Goal: Transaction & Acquisition: Register for event/course

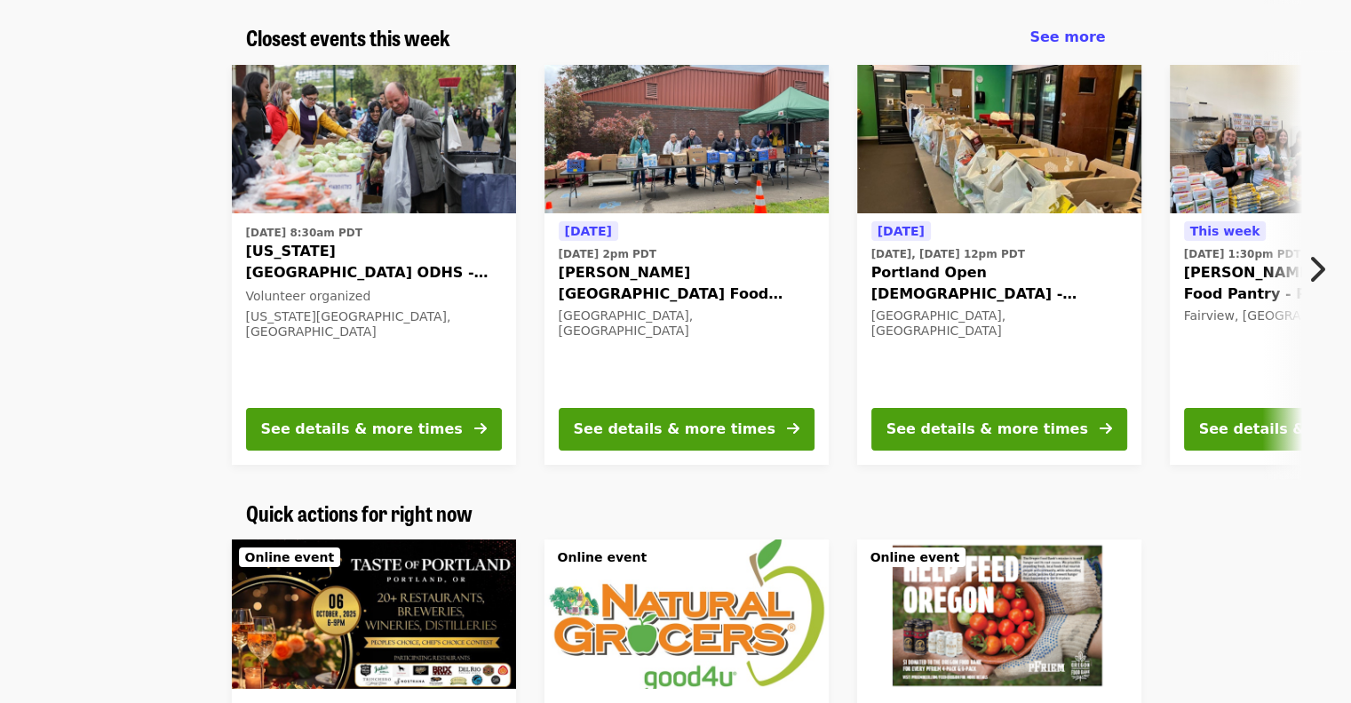
scroll to position [622, 0]
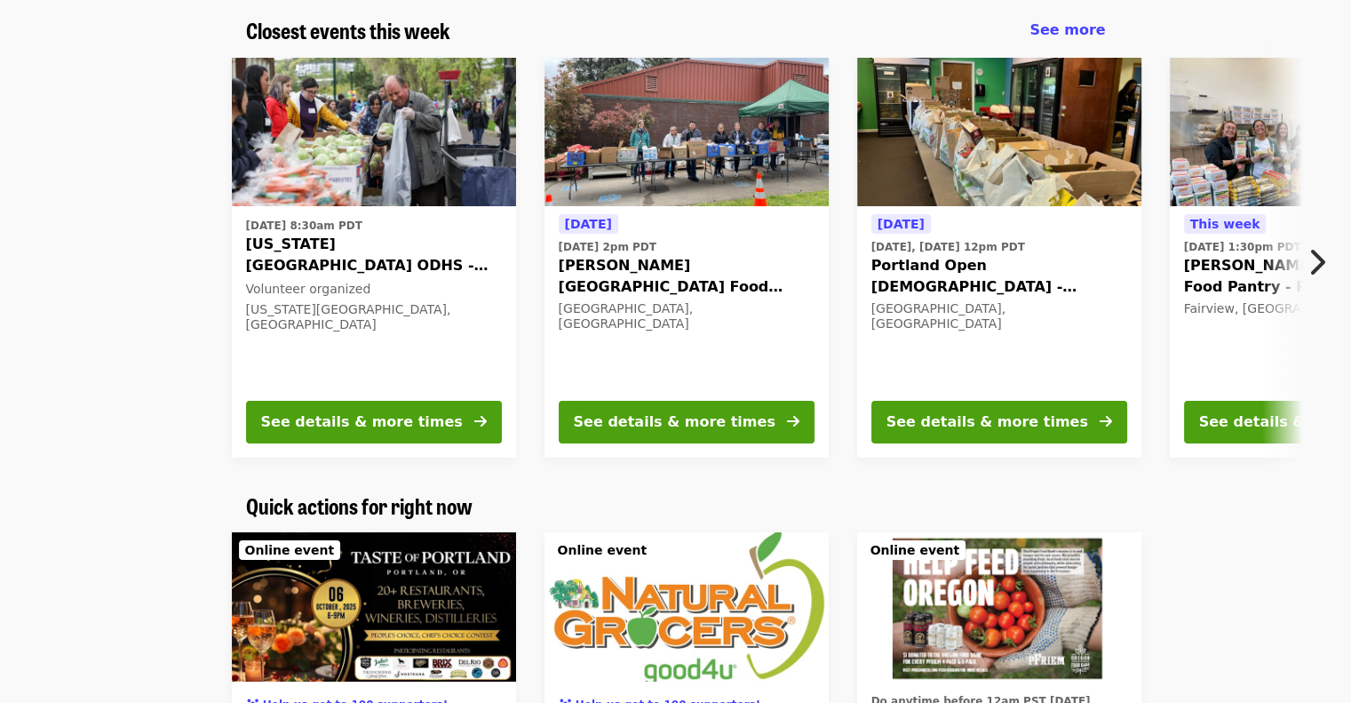
click at [1315, 256] on icon "chevron-right icon" at bounding box center [1317, 262] width 18 height 34
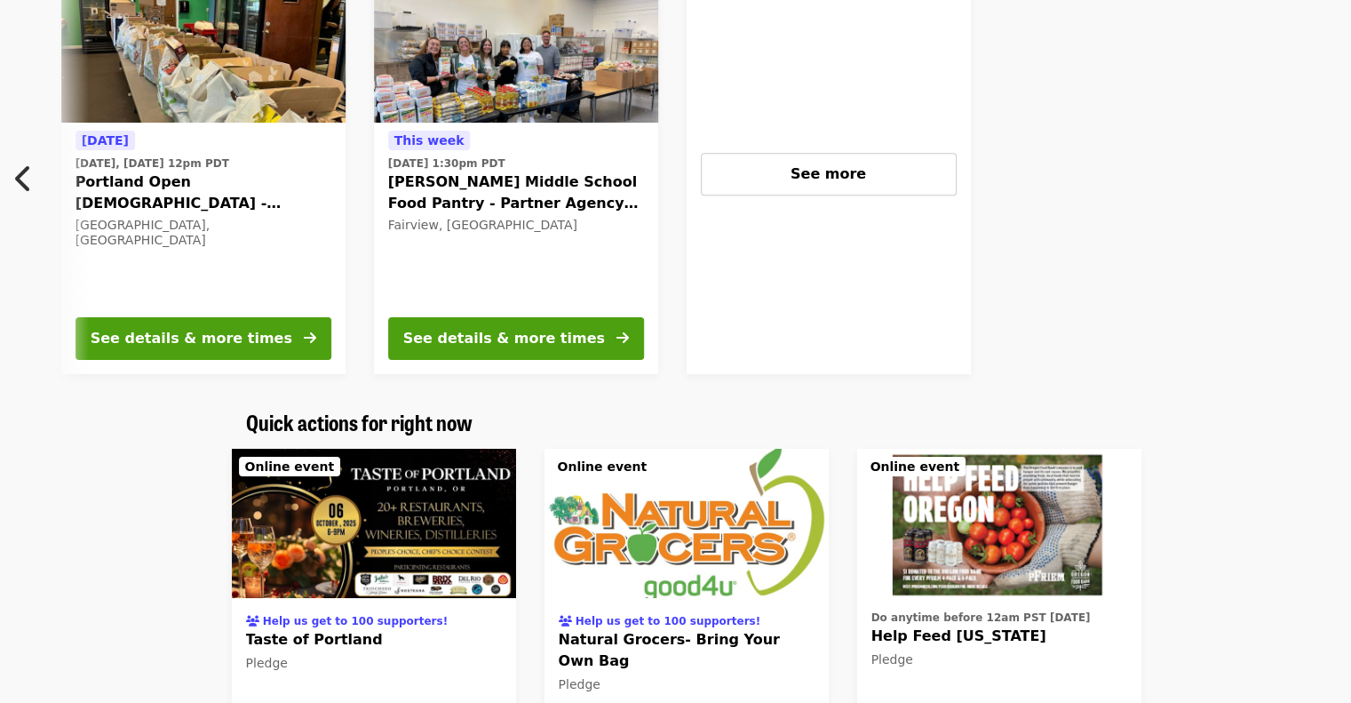
scroll to position [0, 0]
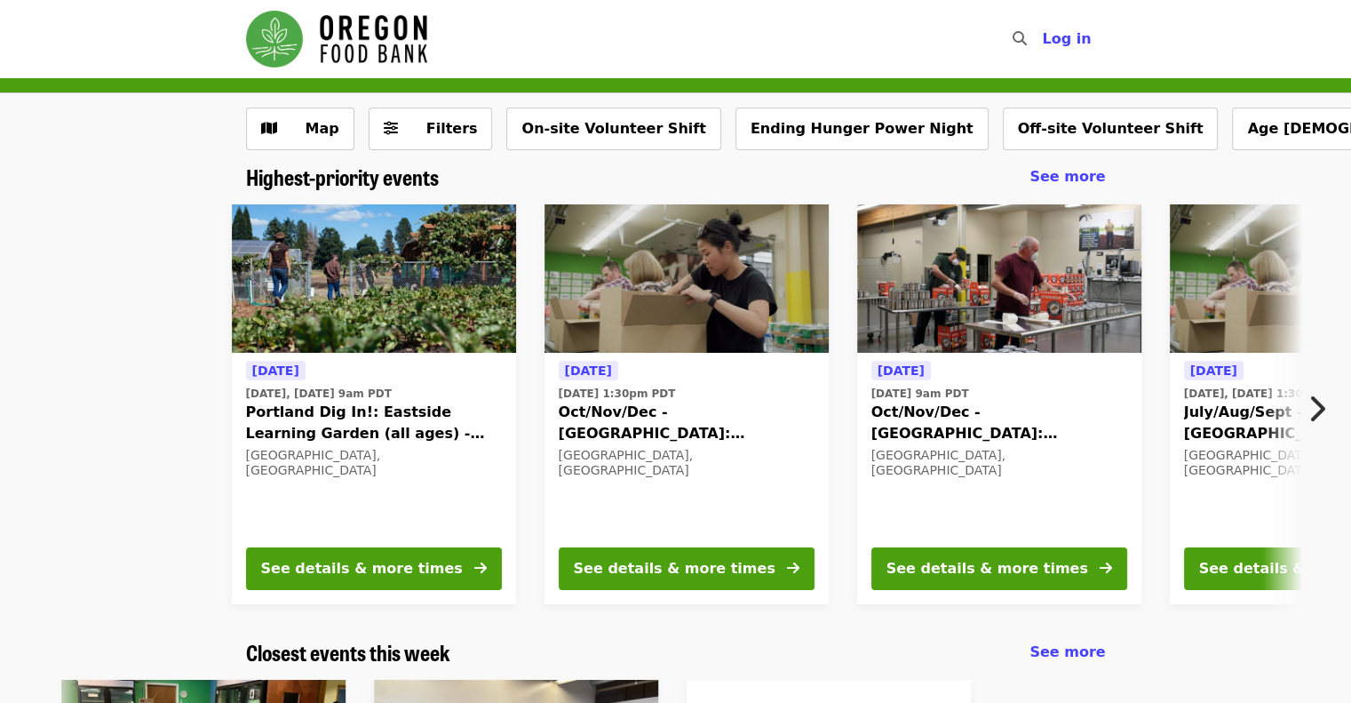
click at [1322, 410] on icon "chevron-right icon" at bounding box center [1317, 409] width 18 height 34
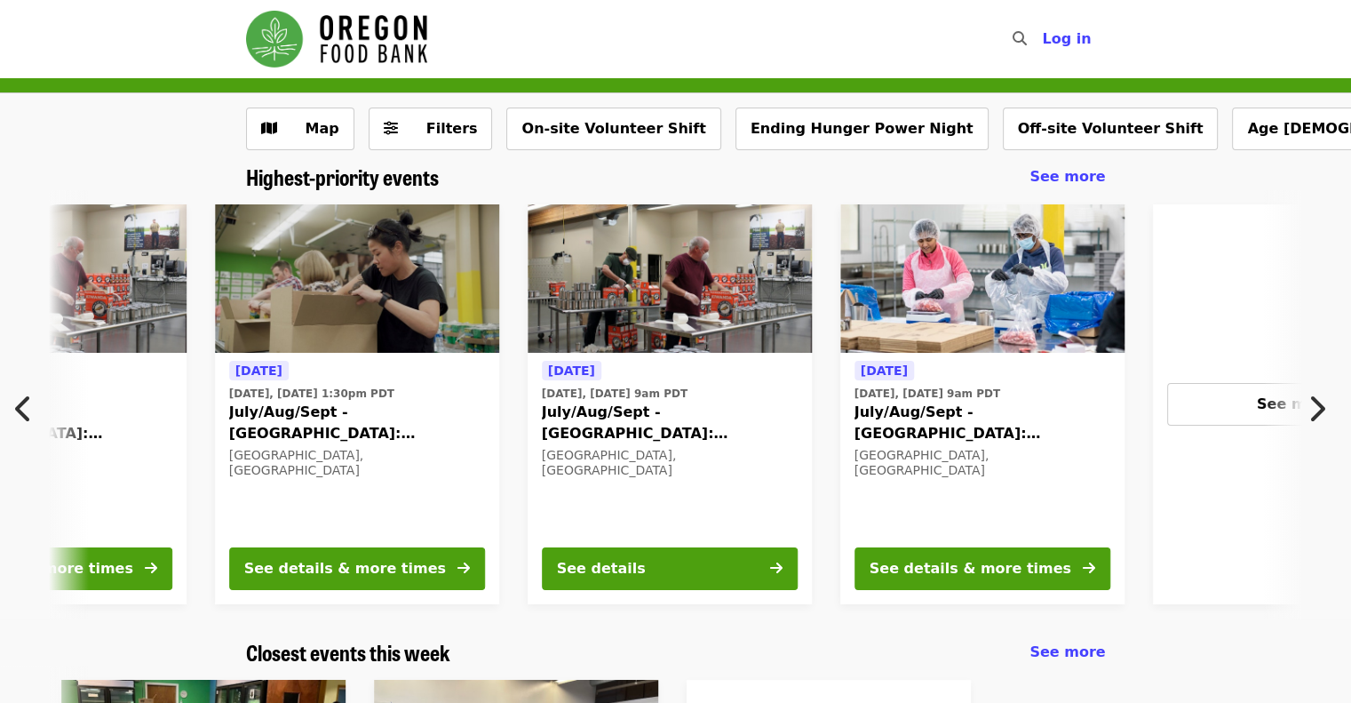
scroll to position [0, 956]
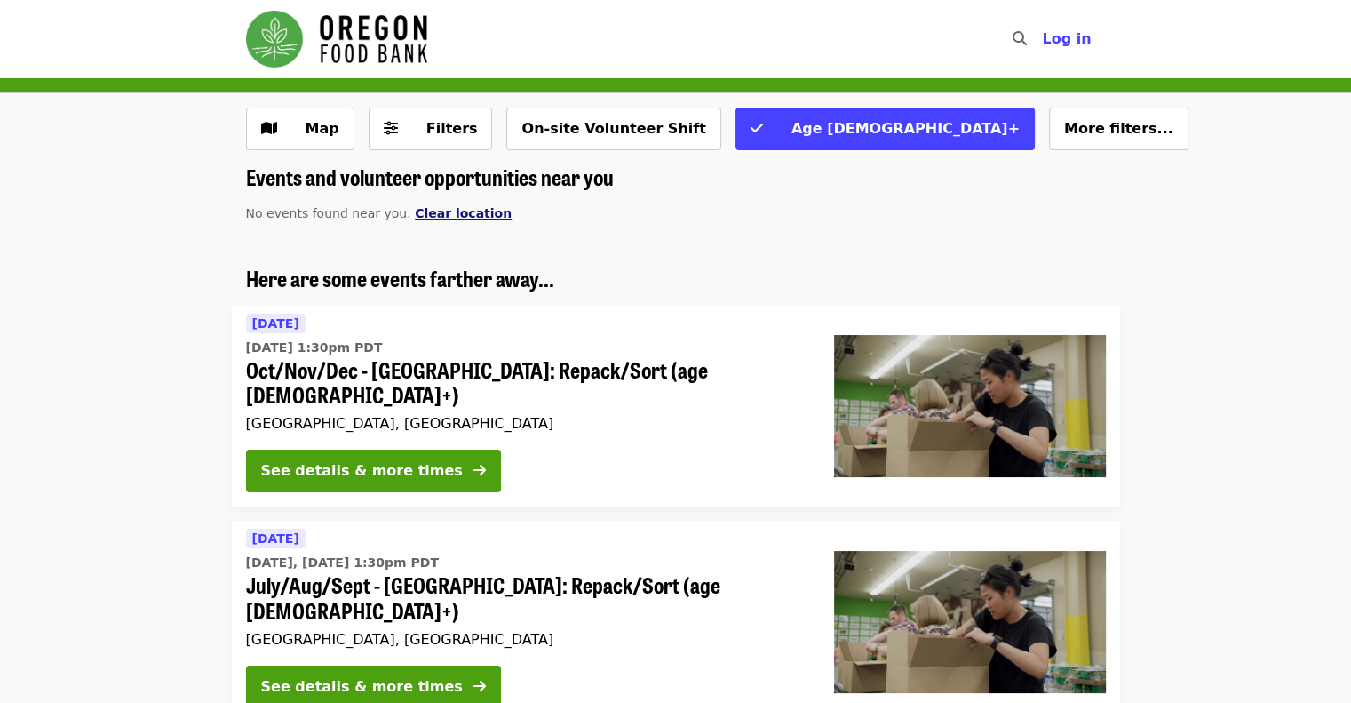
click at [448, 219] on span "Clear location" at bounding box center [463, 213] width 97 height 14
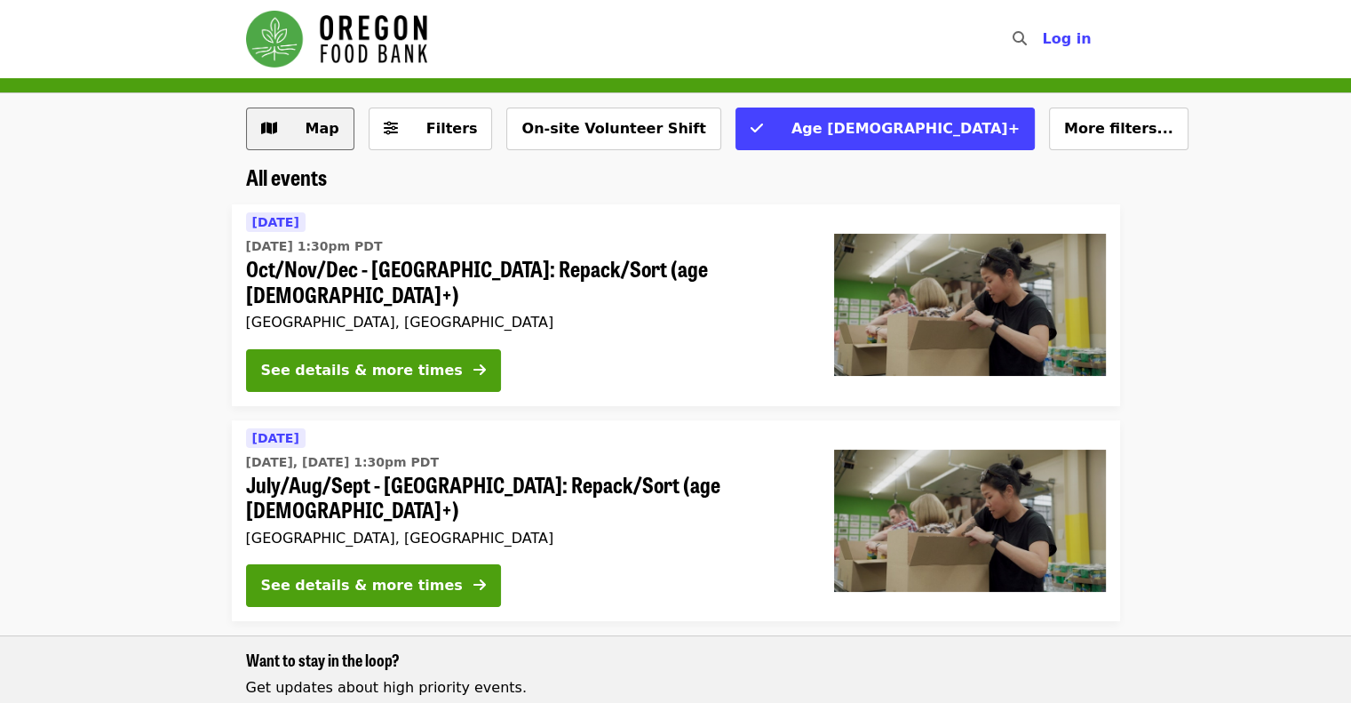
click at [323, 141] on button "Map" at bounding box center [300, 129] width 108 height 43
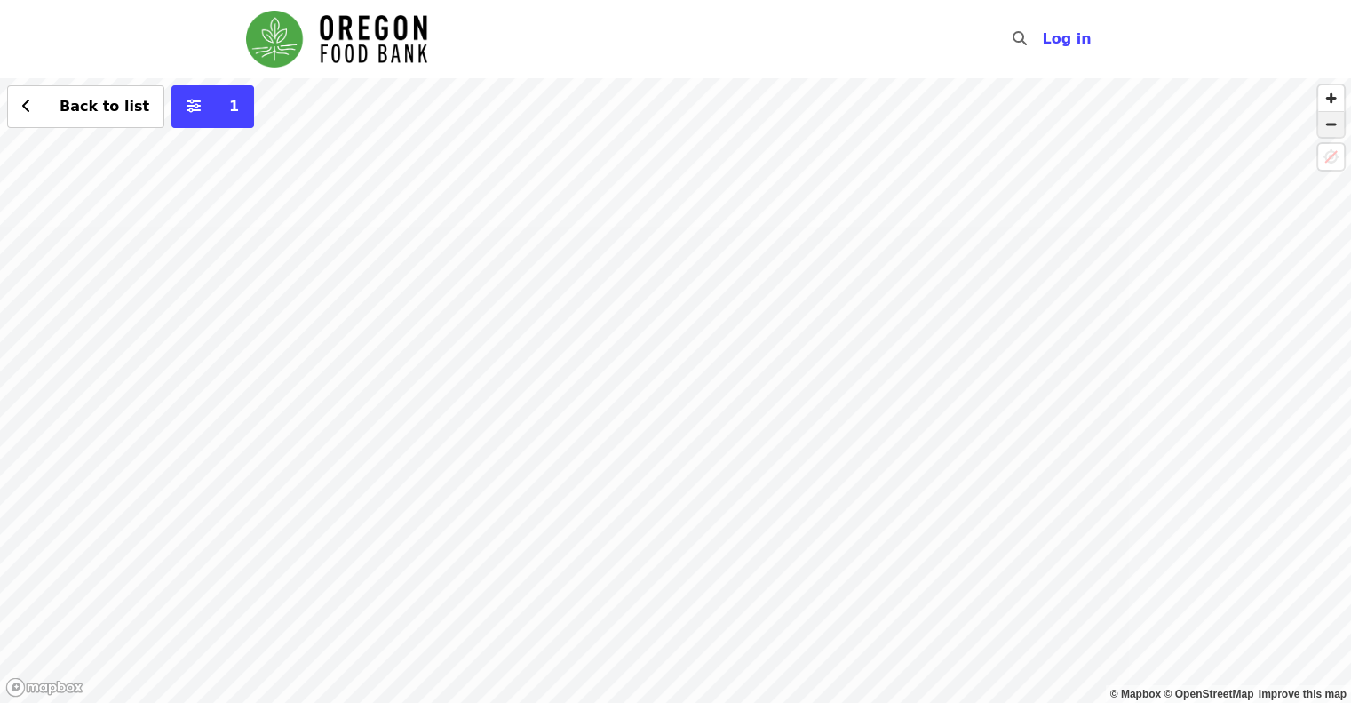
click at [1321, 131] on span "button" at bounding box center [1331, 124] width 26 height 25
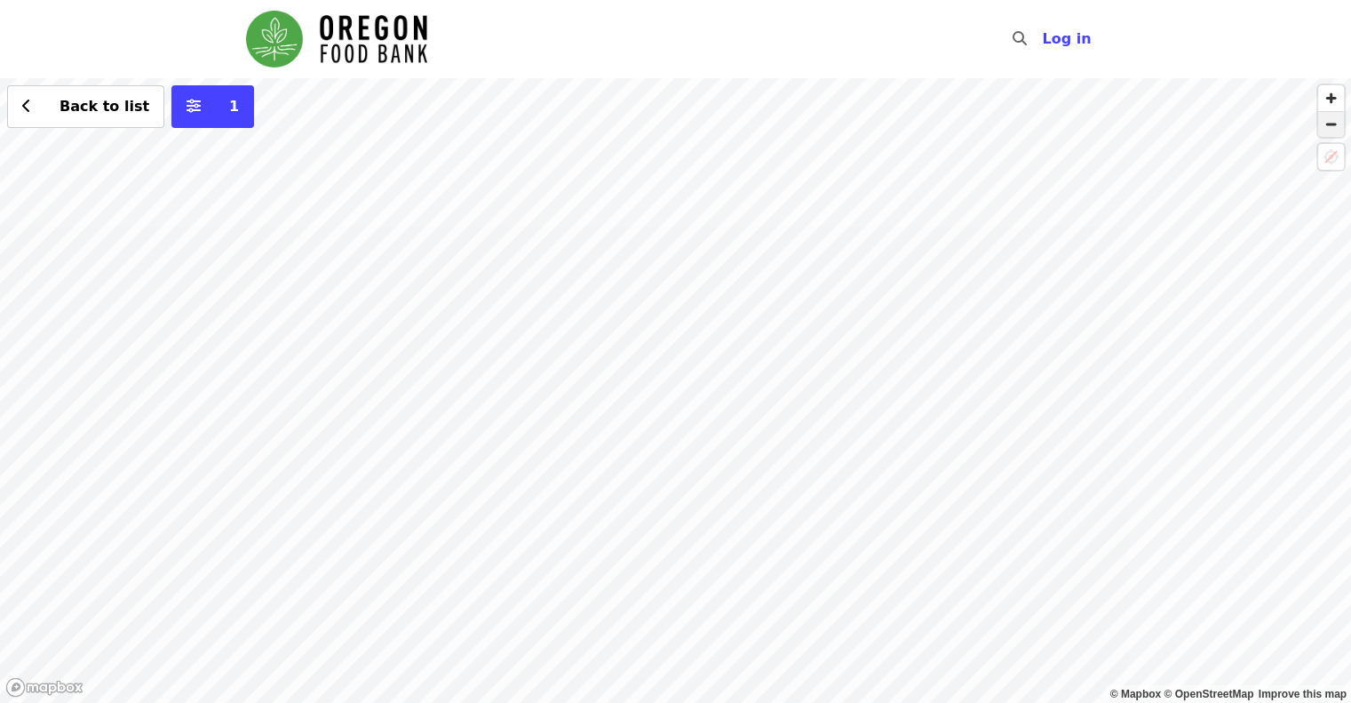
click at [1321, 131] on span "button" at bounding box center [1331, 124] width 26 height 25
drag, startPoint x: 460, startPoint y: 447, endPoint x: 447, endPoint y: 328, distance: 119.8
click at [447, 328] on div "Back to list 1" at bounding box center [675, 390] width 1351 height 625
click at [73, 123] on button "Back to list" at bounding box center [85, 106] width 157 height 43
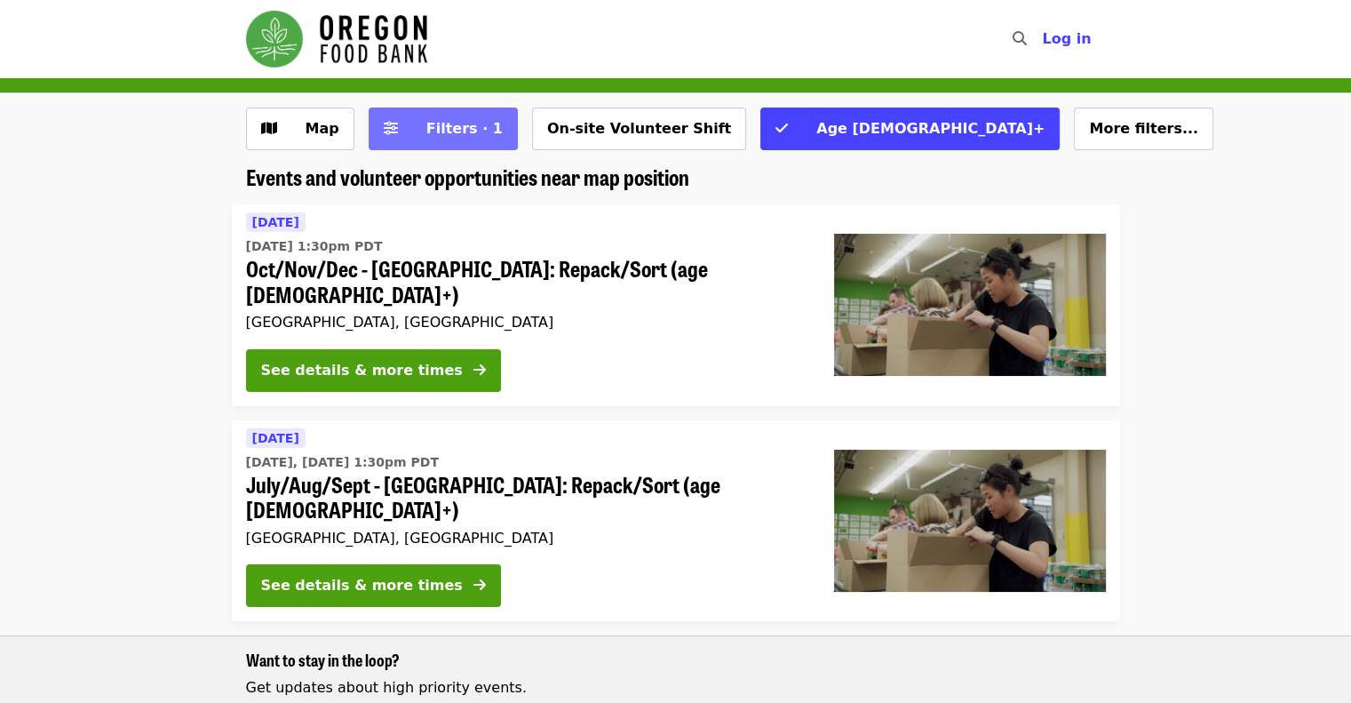
click at [429, 128] on span "Filters · 1" at bounding box center [464, 128] width 76 height 17
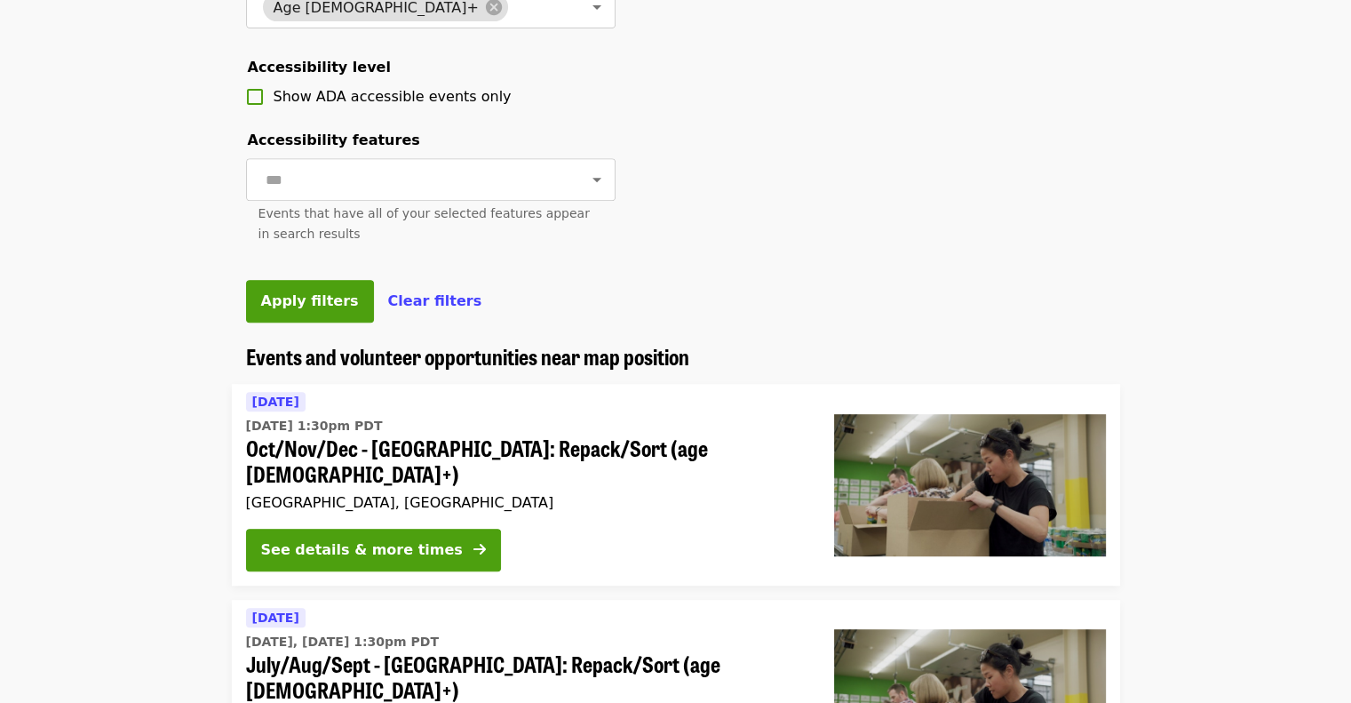
scroll to position [776, 0]
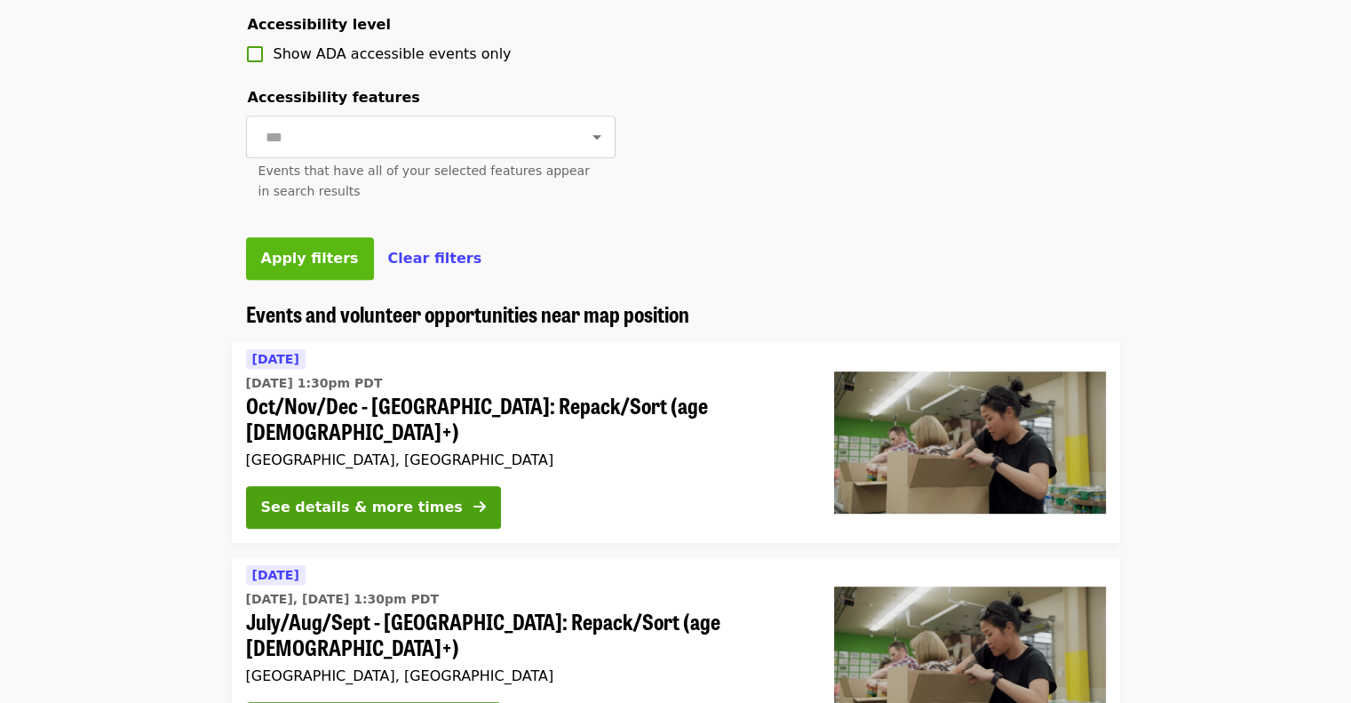
click at [309, 267] on span "Apply filters" at bounding box center [310, 258] width 98 height 17
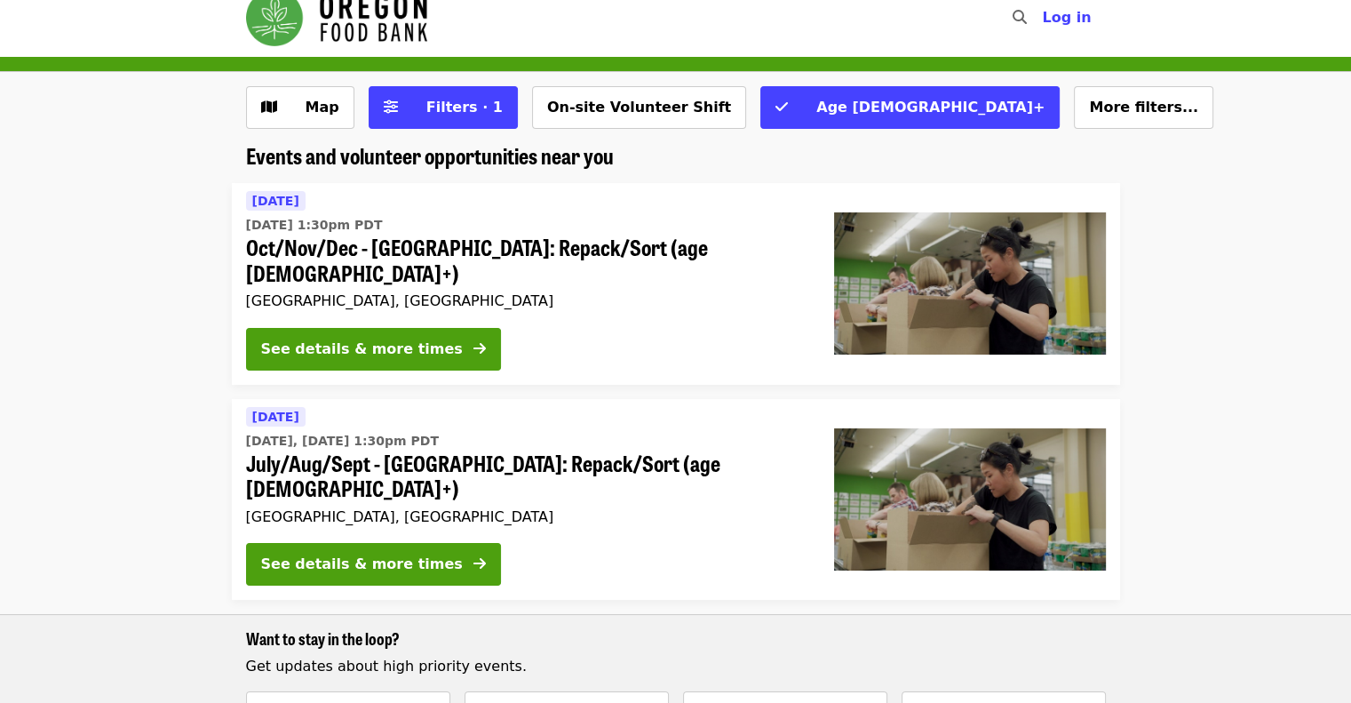
scroll to position [10, 0]
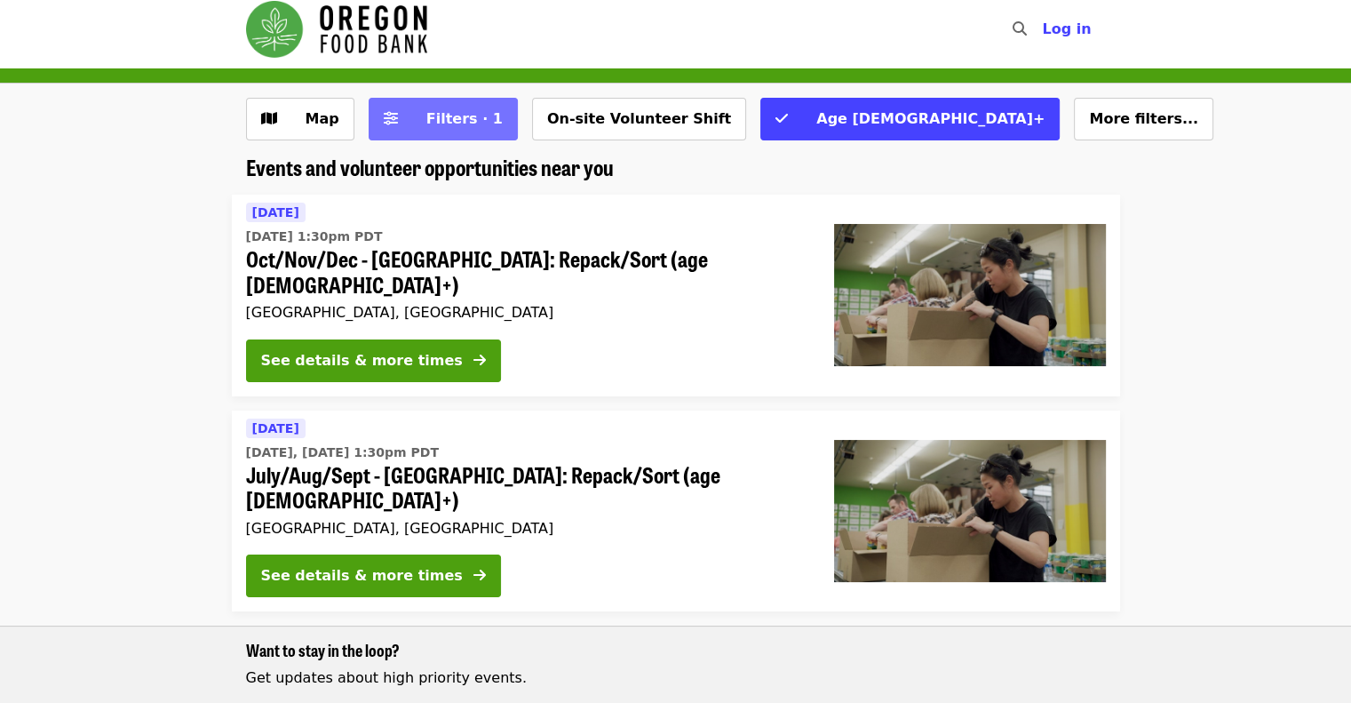
click at [443, 130] on button "Filters · 1" at bounding box center [443, 119] width 149 height 43
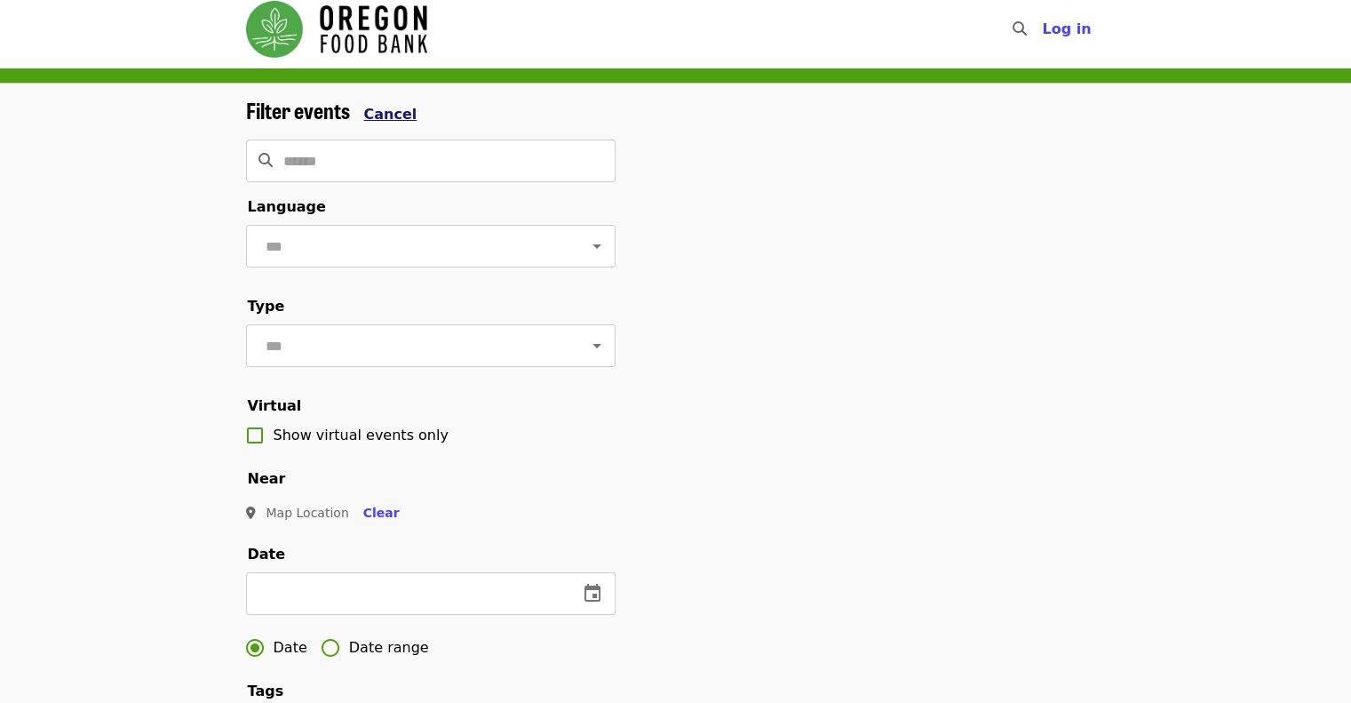
click at [394, 110] on span "Cancel" at bounding box center [390, 114] width 53 height 17
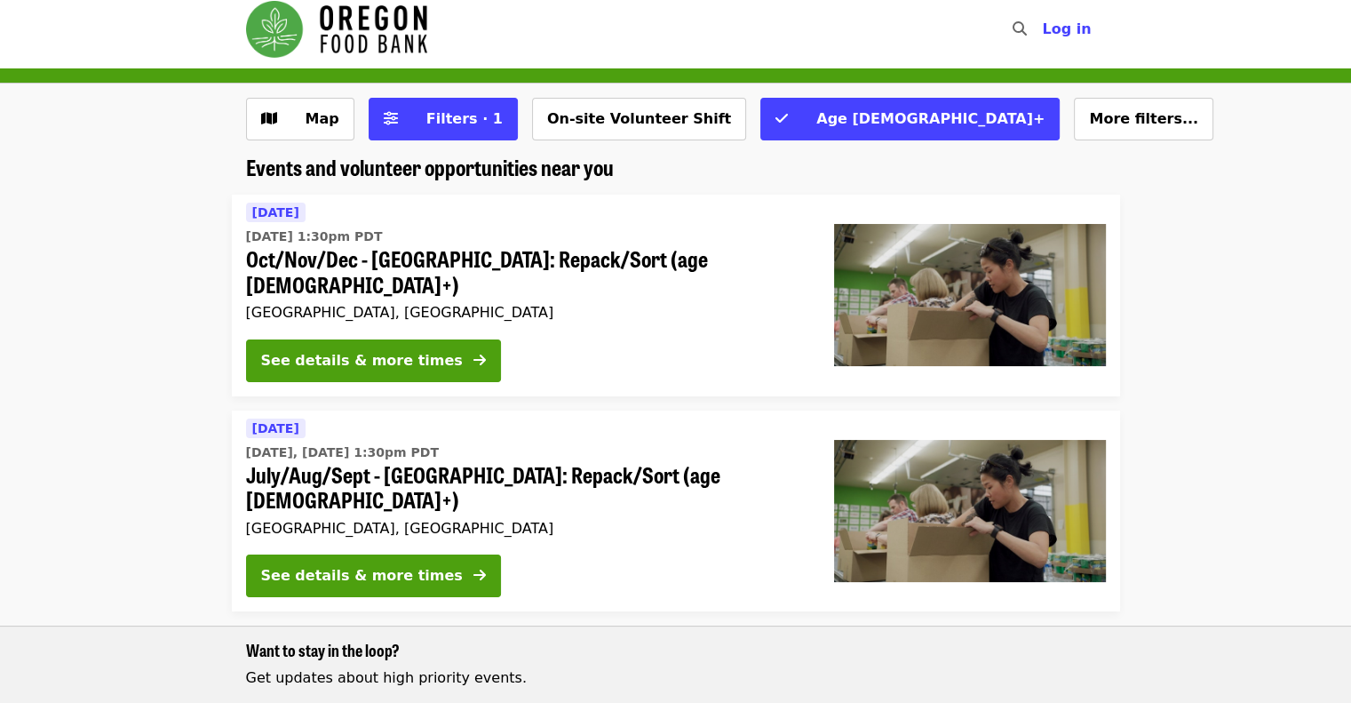
click at [346, 36] on img "Main navigation" at bounding box center [336, 29] width 181 height 57
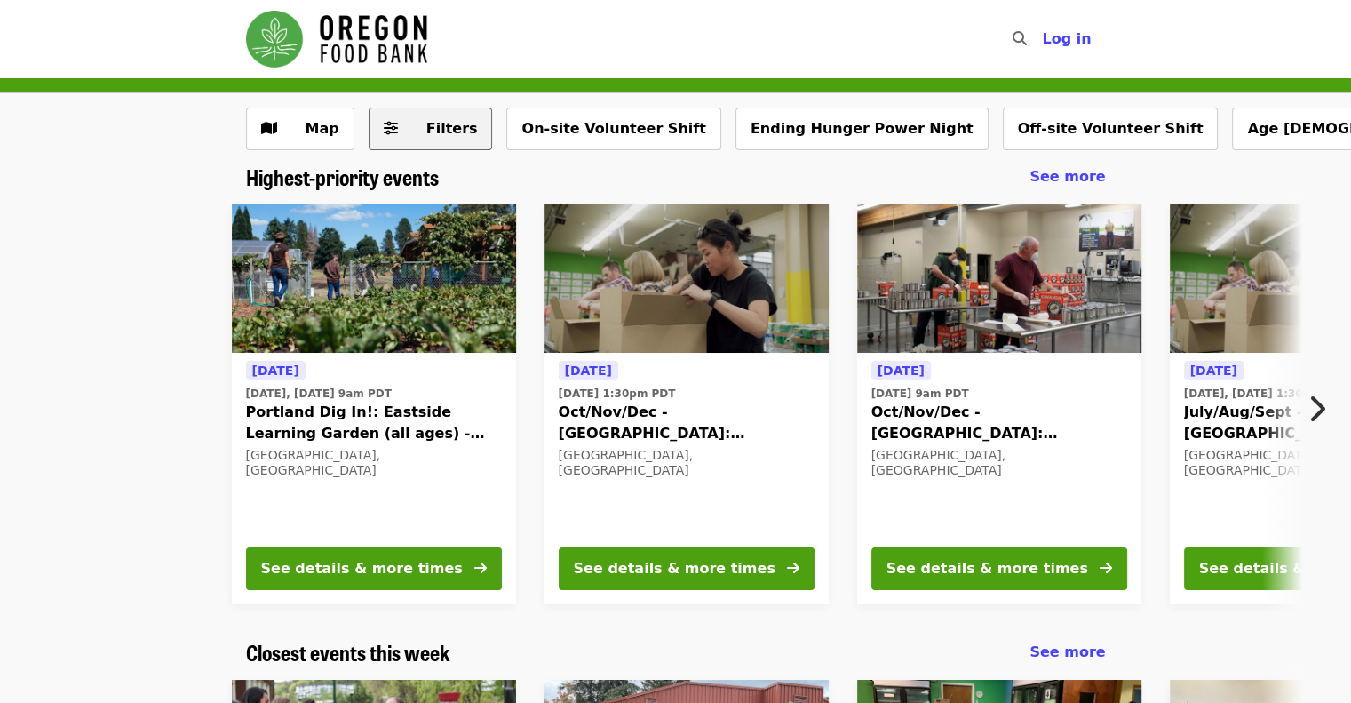
click at [409, 130] on span "Filters" at bounding box center [443, 128] width 69 height 21
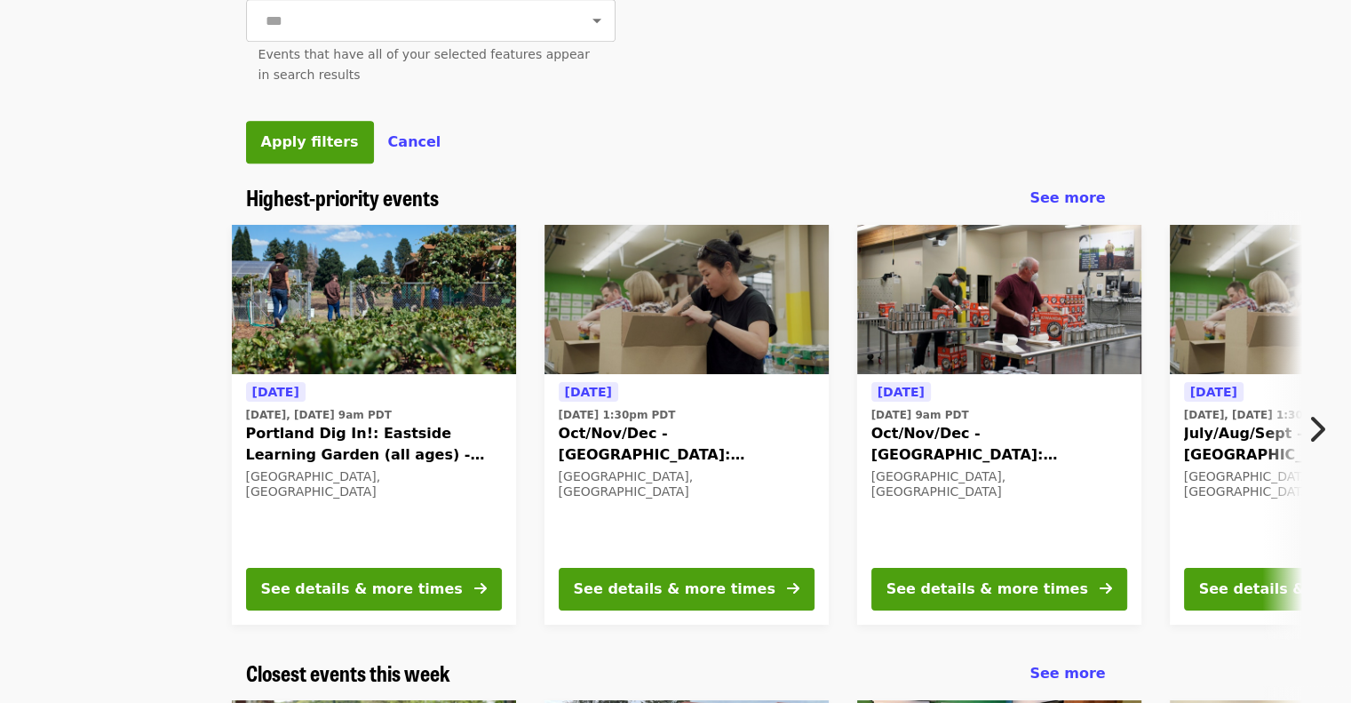
scroll to position [829, 0]
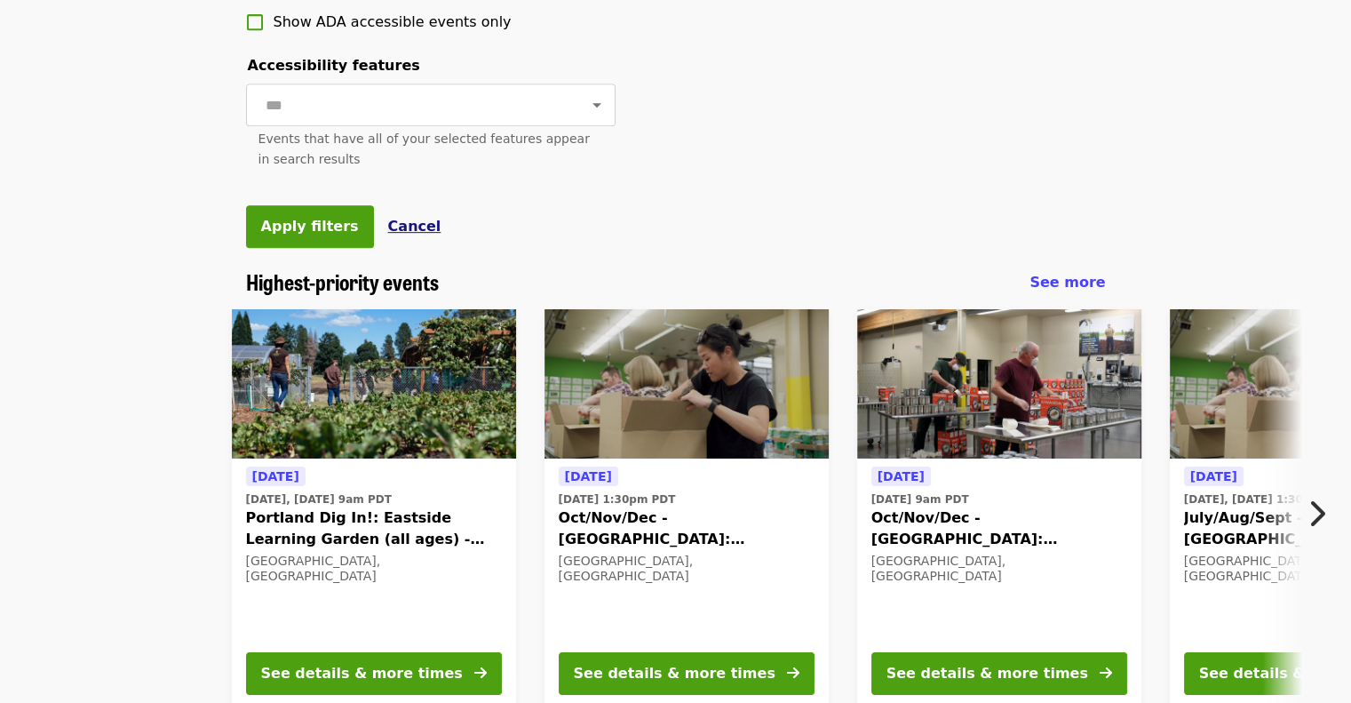
click at [389, 235] on span "Cancel" at bounding box center [414, 226] width 53 height 17
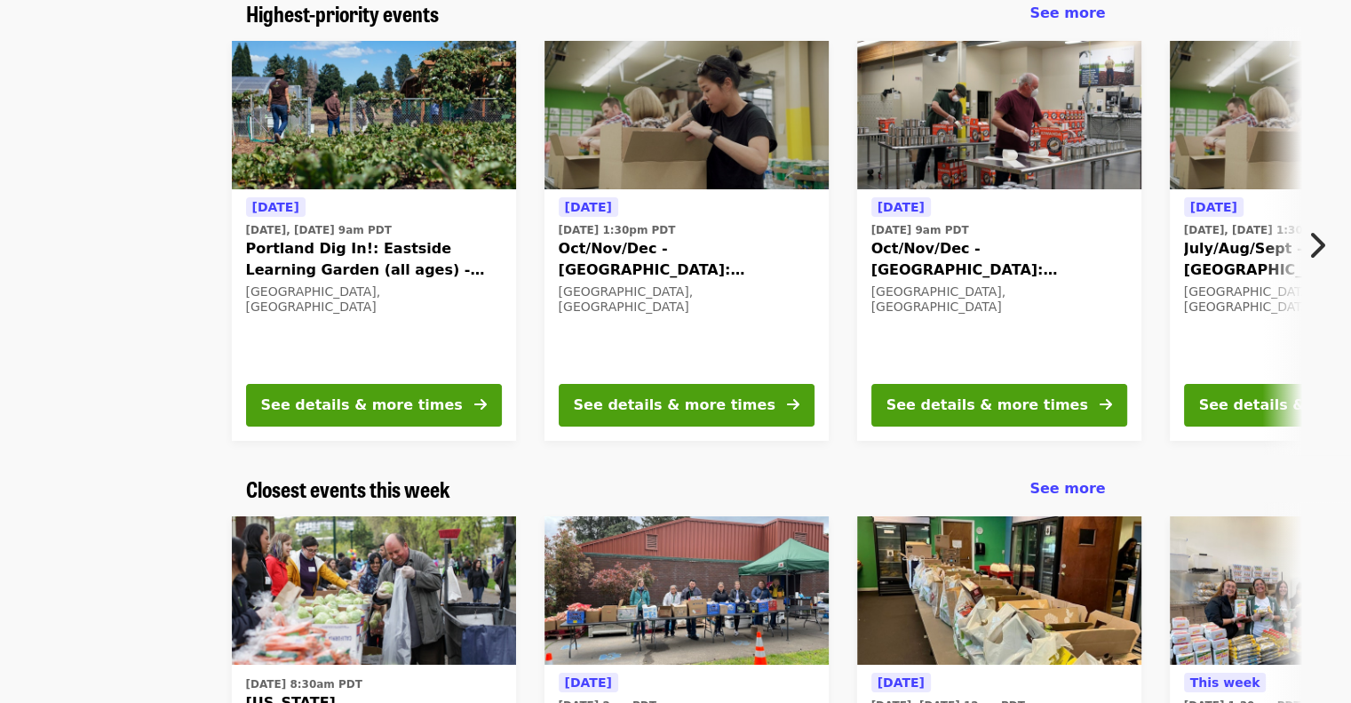
scroll to position [0, 0]
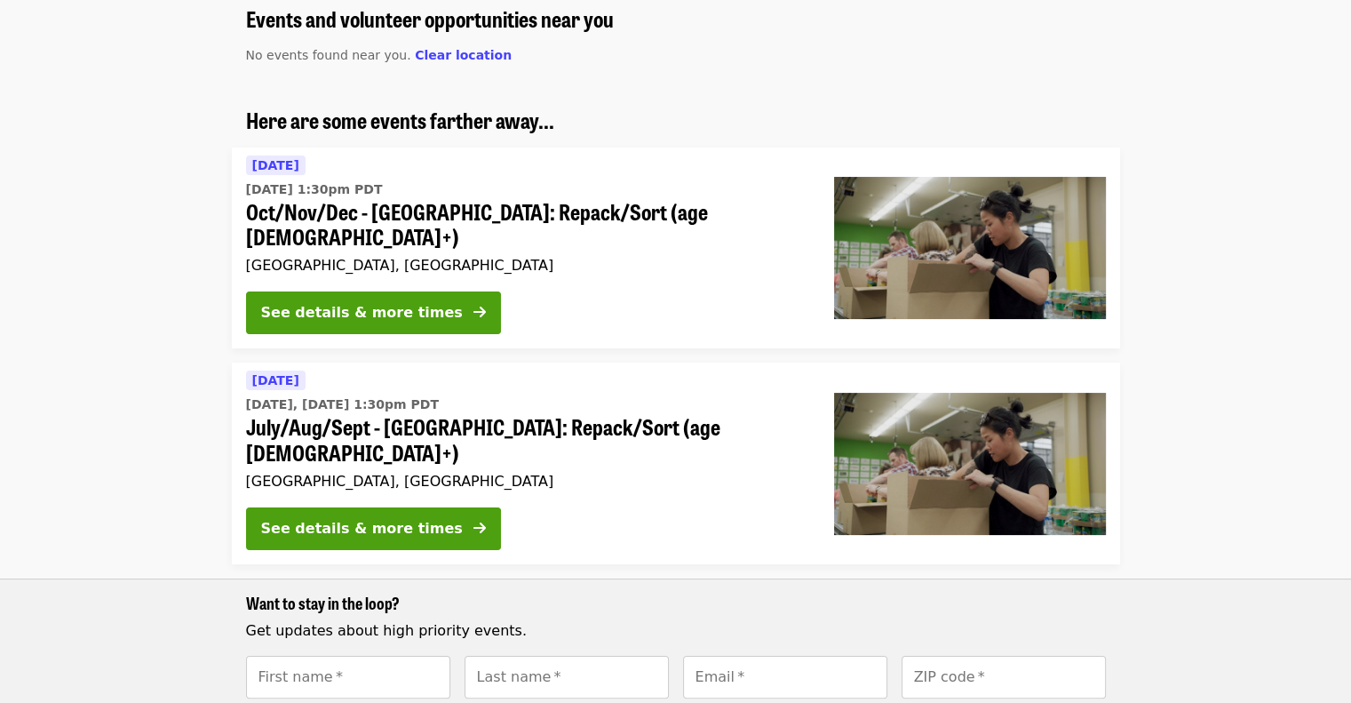
scroll to position [154, 0]
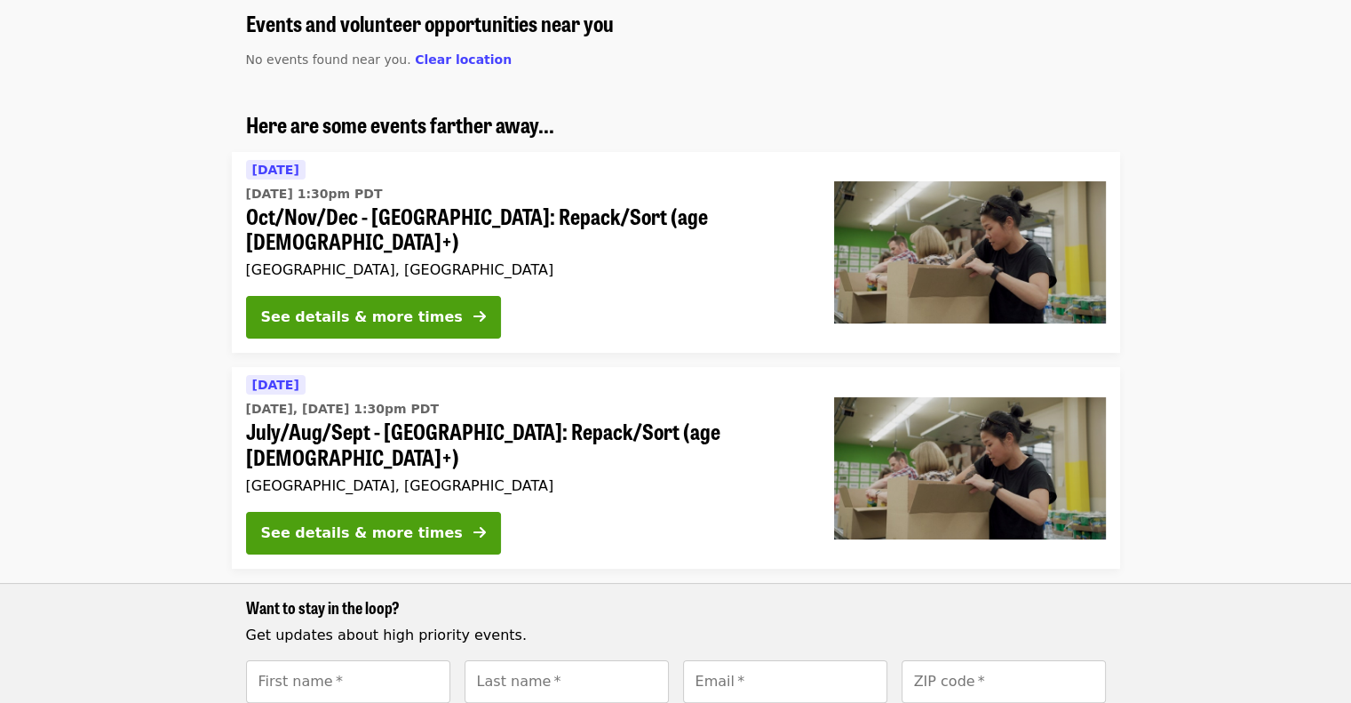
click at [444, 214] on span "Oct/Nov/Dec - [GEOGRAPHIC_DATA]: Repack/Sort (age [DEMOGRAPHIC_DATA]+)" at bounding box center [526, 229] width 560 height 52
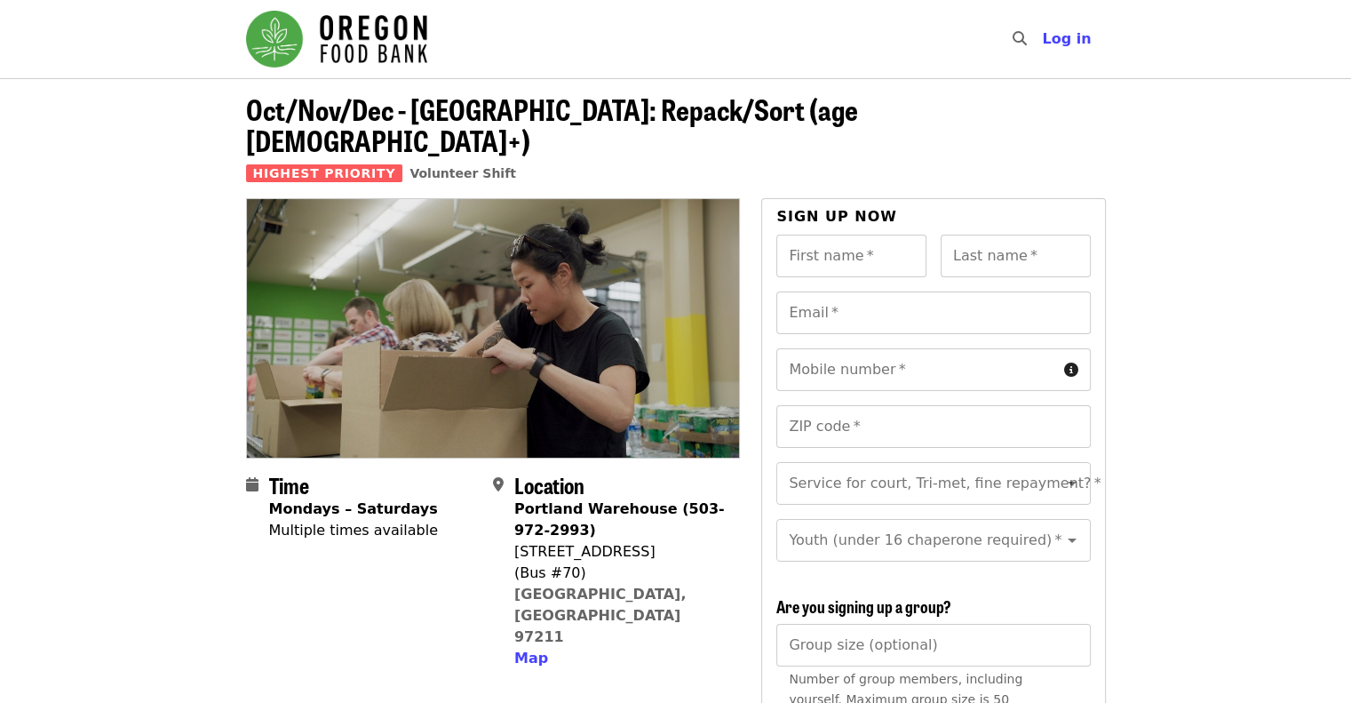
click at [354, 47] on img "Main navigation" at bounding box center [336, 39] width 181 height 57
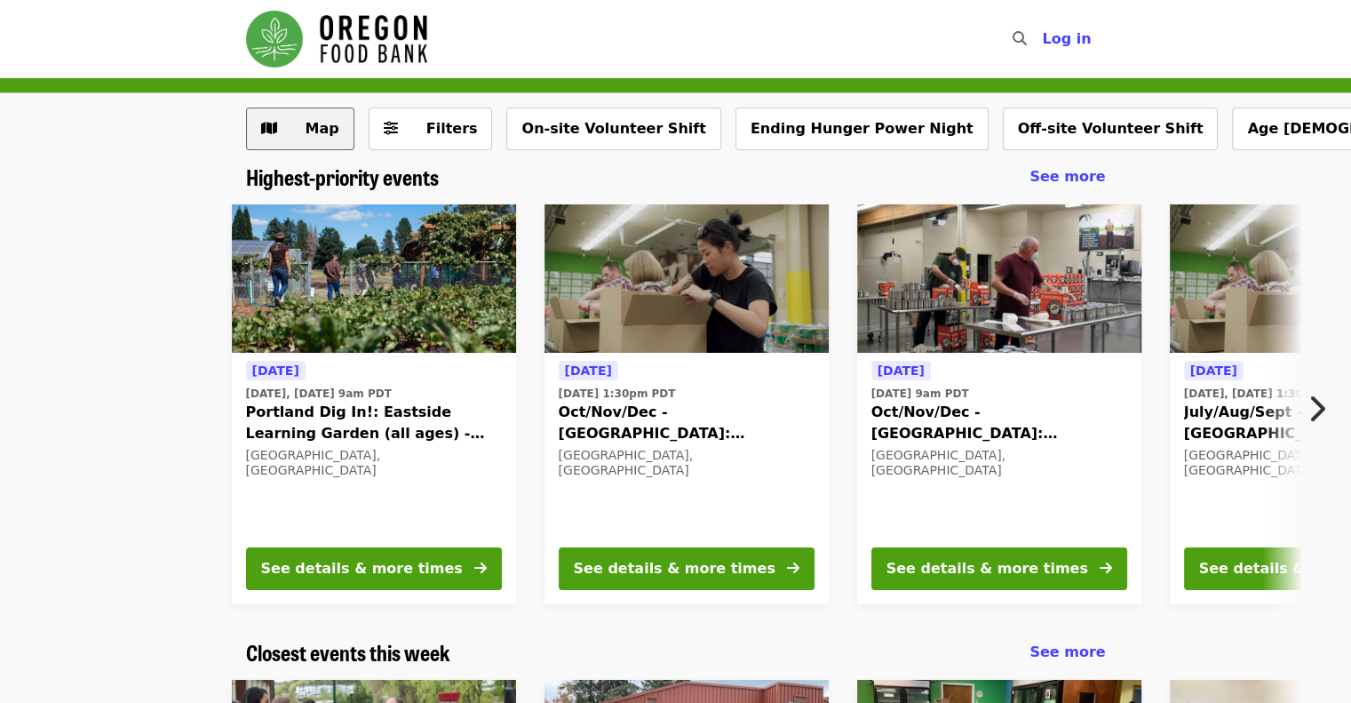
click at [277, 127] on button "Map" at bounding box center [300, 129] width 108 height 43
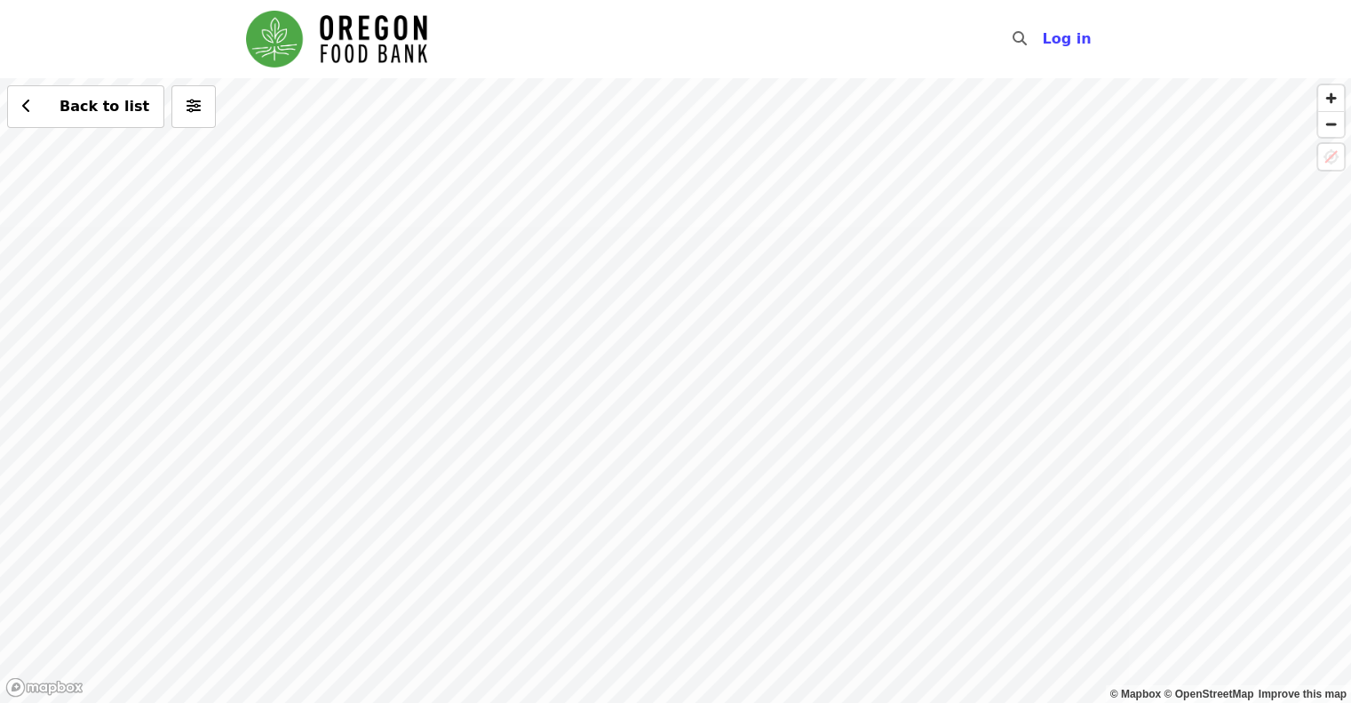
click at [409, 268] on div "Back to list" at bounding box center [675, 390] width 1351 height 625
click at [391, 301] on span "See 2 actions at this location" at bounding box center [403, 301] width 233 height 17
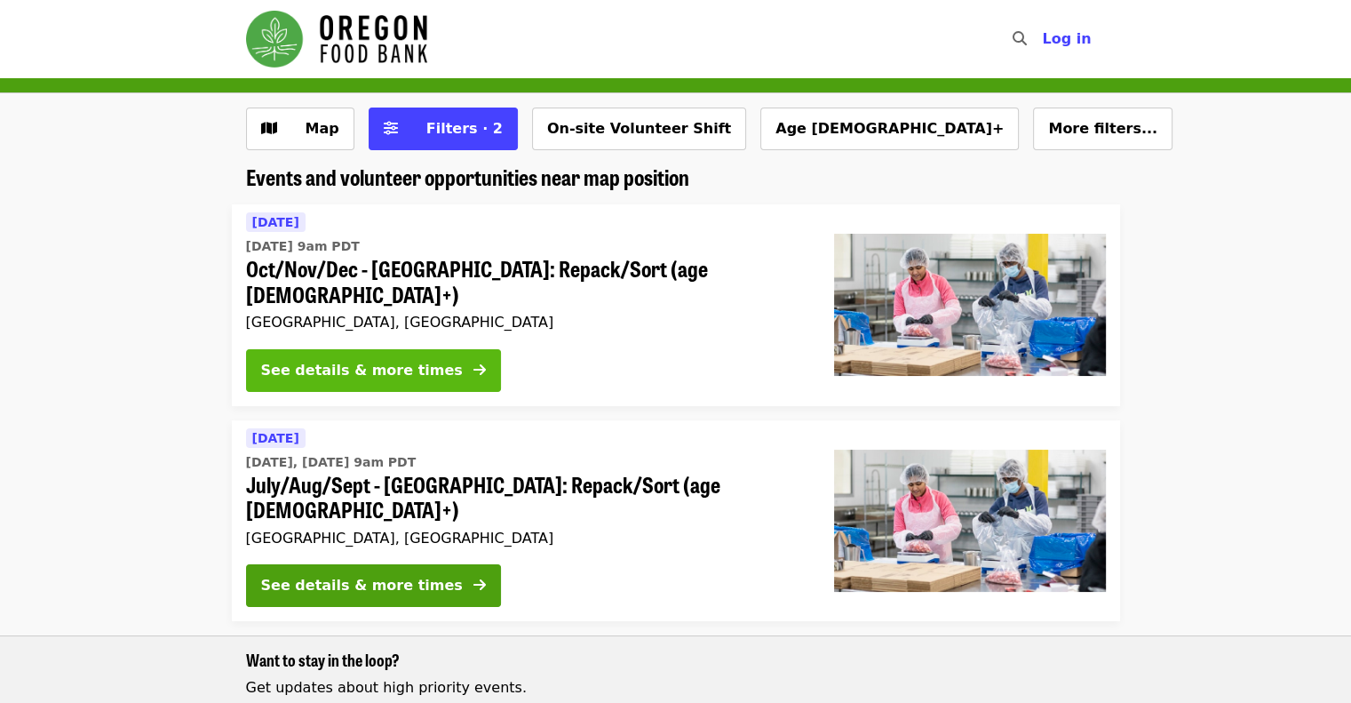
click at [405, 360] on div "See details & more times" at bounding box center [362, 370] width 202 height 21
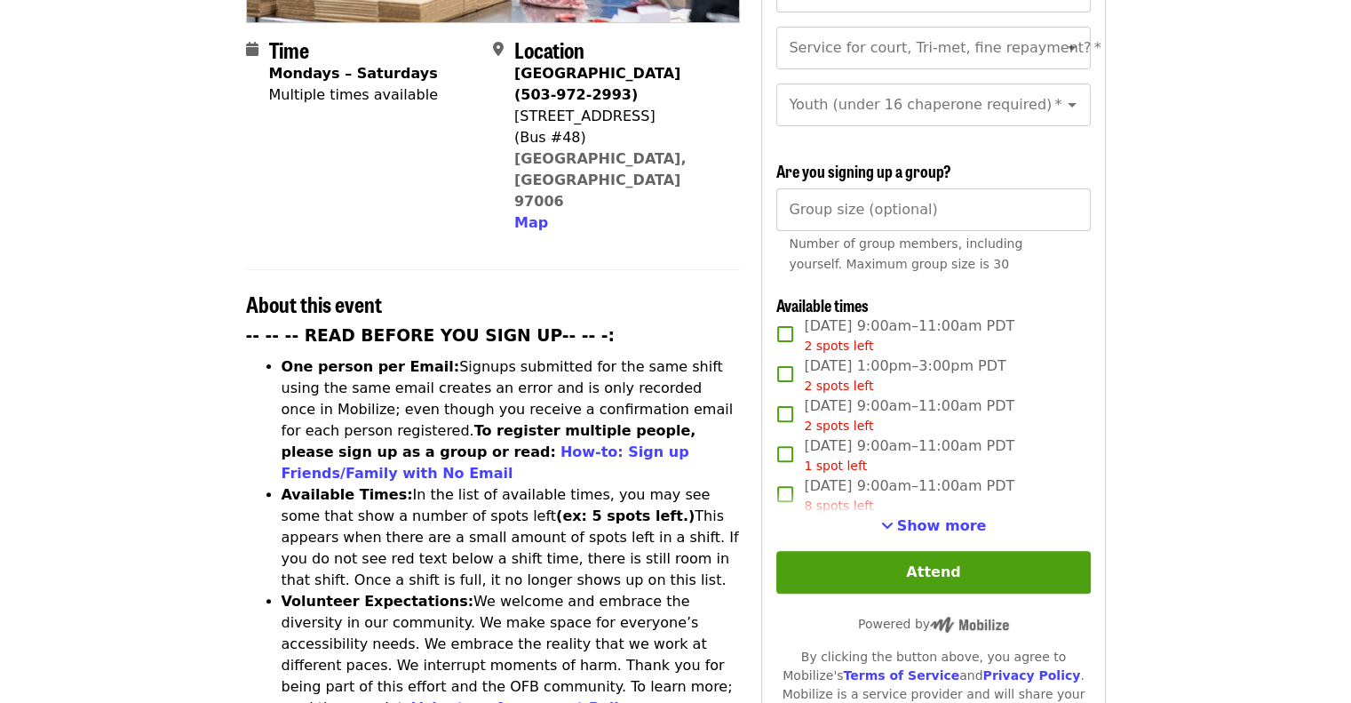
scroll to position [409, 0]
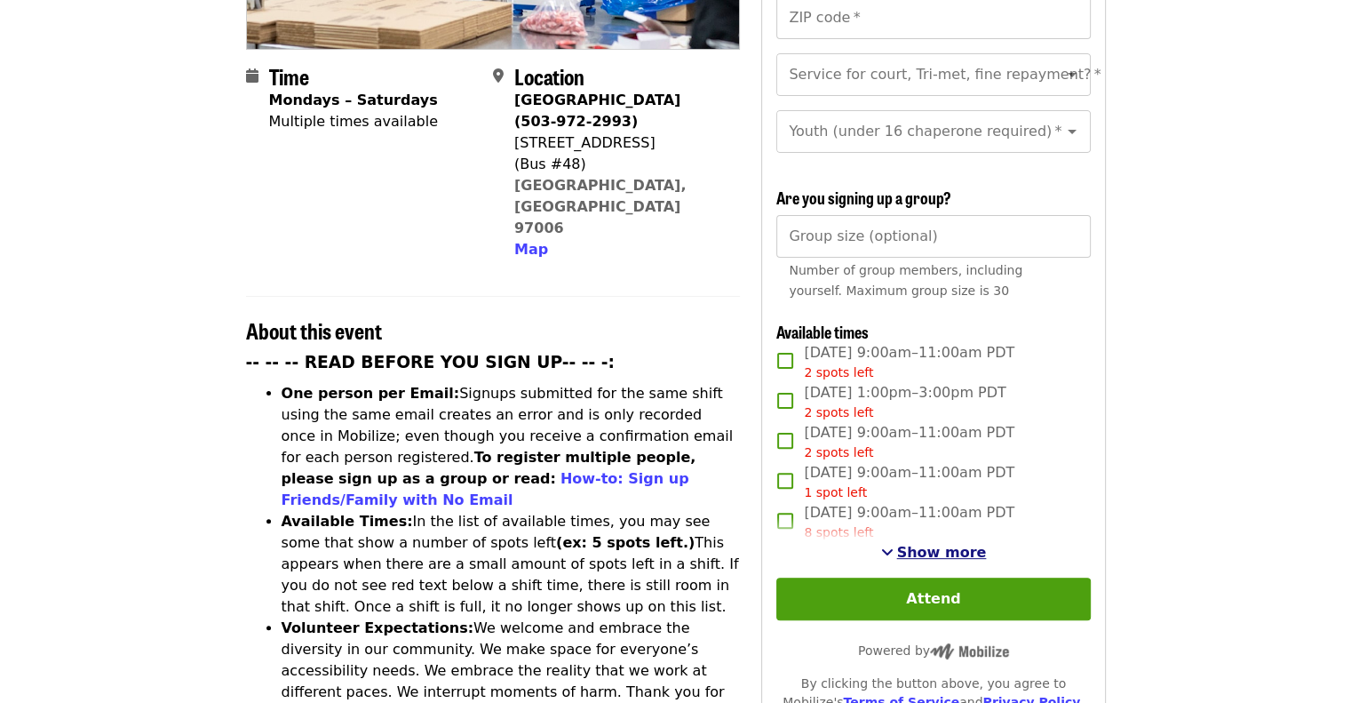
click at [957, 550] on span "Show more" at bounding box center [942, 552] width 90 height 17
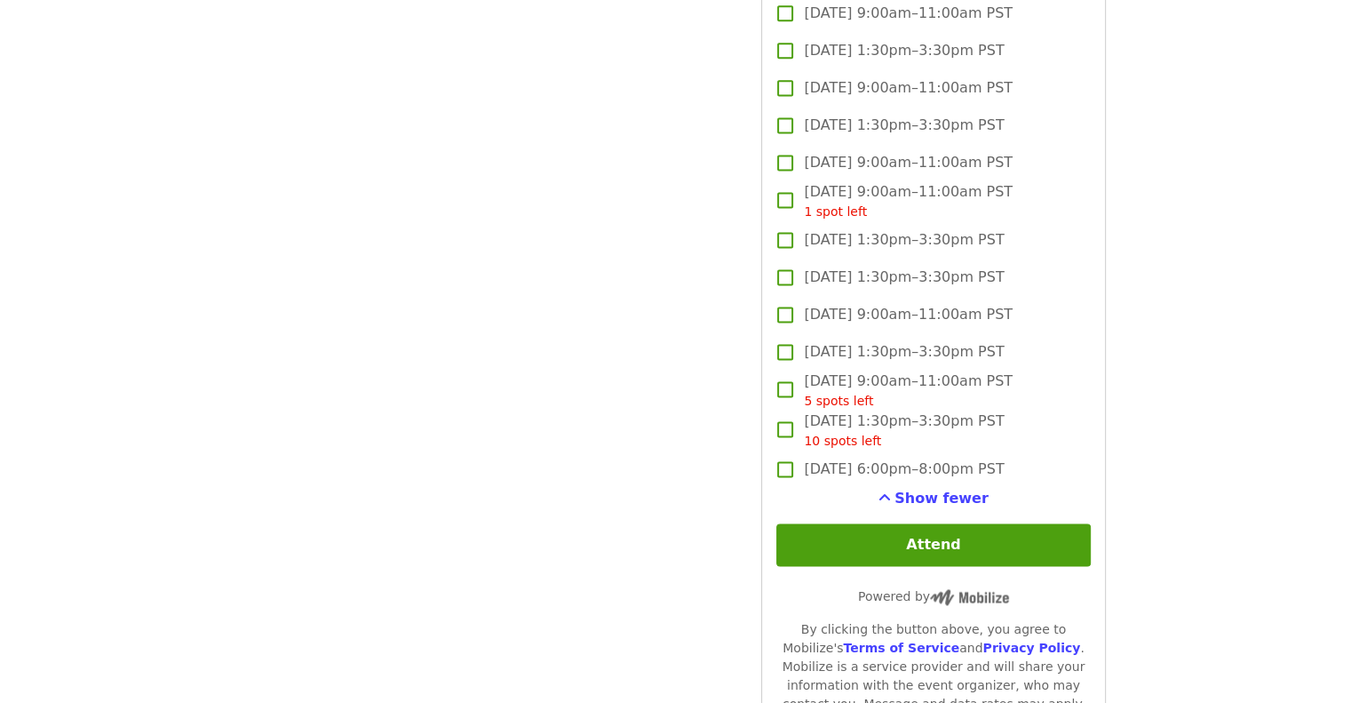
scroll to position [2445, 0]
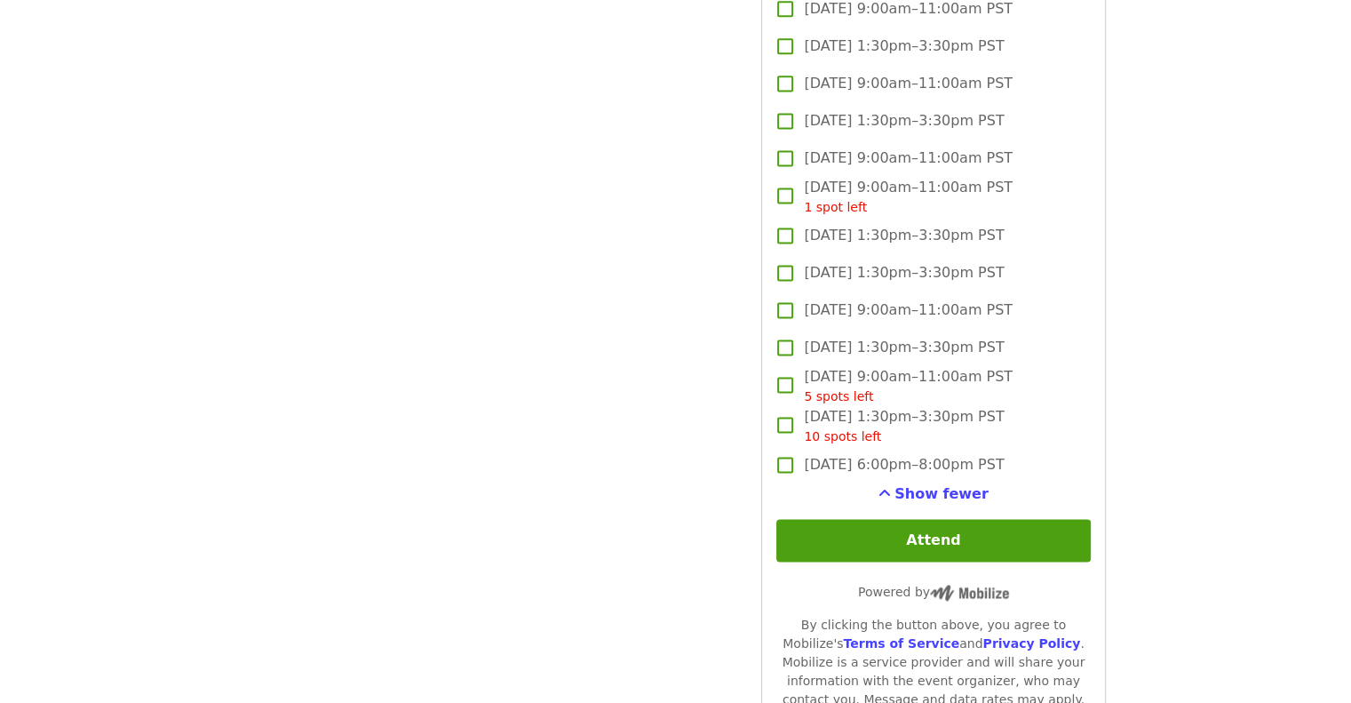
click at [923, 543] on button "Attend" at bounding box center [933, 540] width 314 height 43
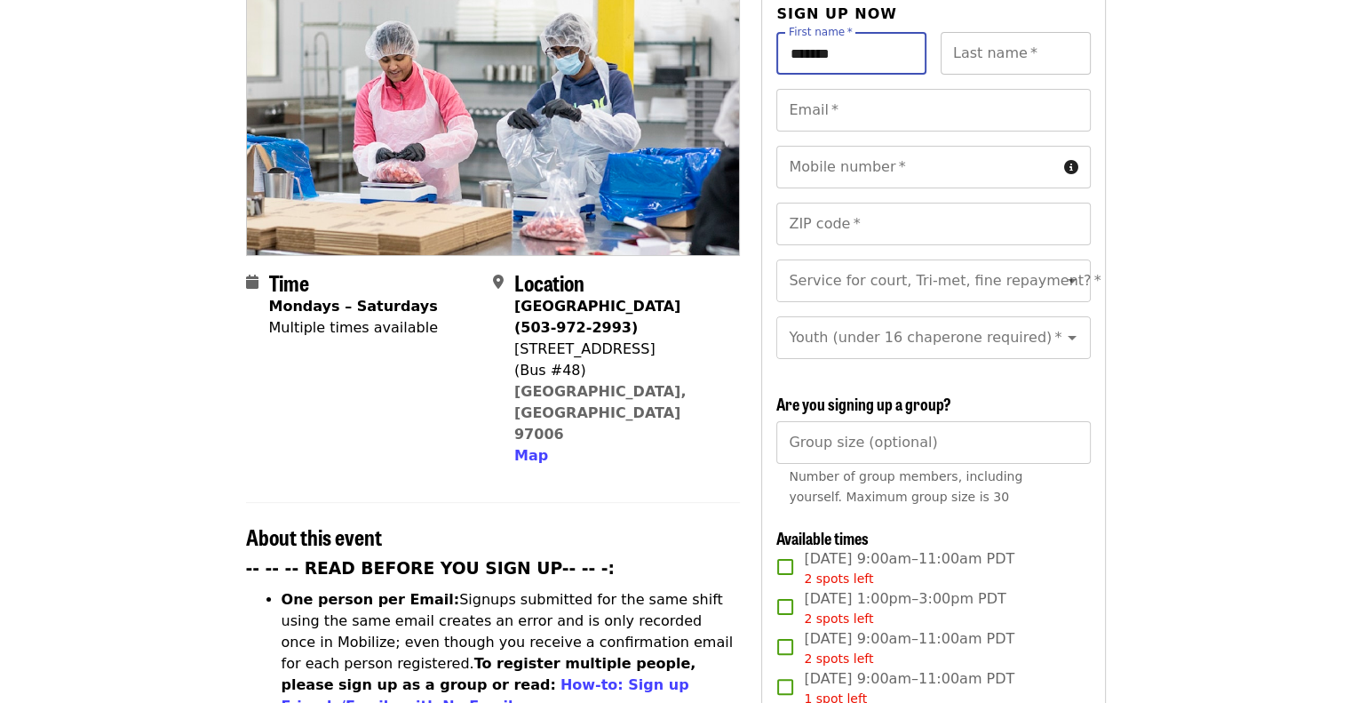
type input "*******"
click at [1055, 32] on input "Last name   *" at bounding box center [1016, 53] width 150 height 43
type input "*****"
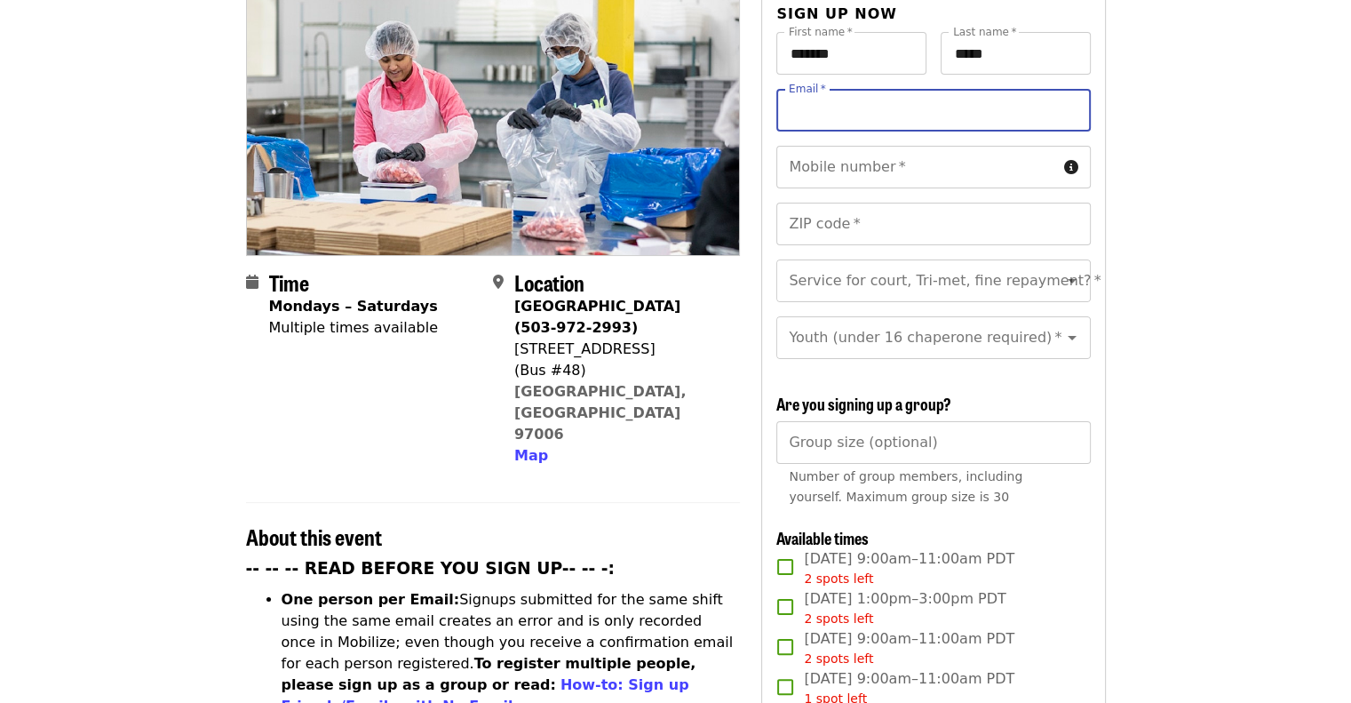
click at [1002, 99] on input "Email   *" at bounding box center [933, 110] width 314 height 43
type input "**********"
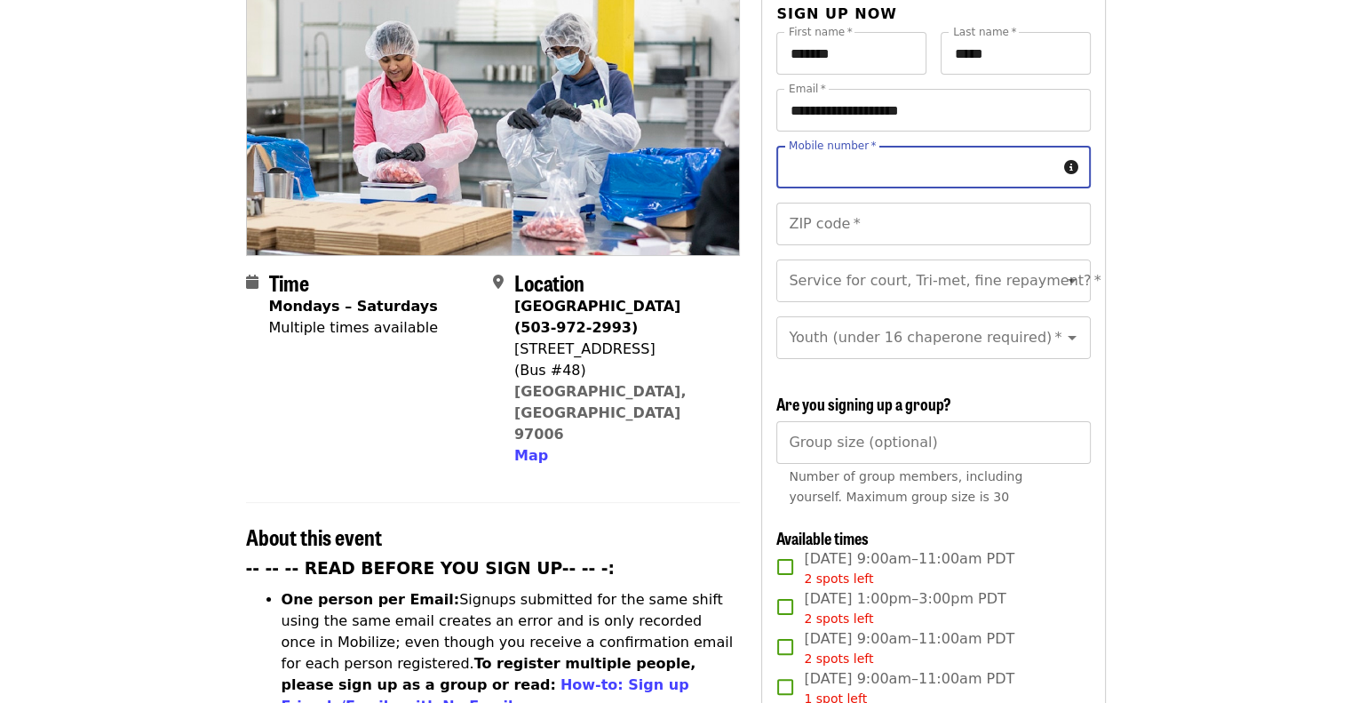
click at [989, 146] on input "Mobile number   *" at bounding box center [916, 167] width 280 height 43
type input "**********"
click at [964, 203] on input "ZIP code   *" at bounding box center [933, 224] width 314 height 43
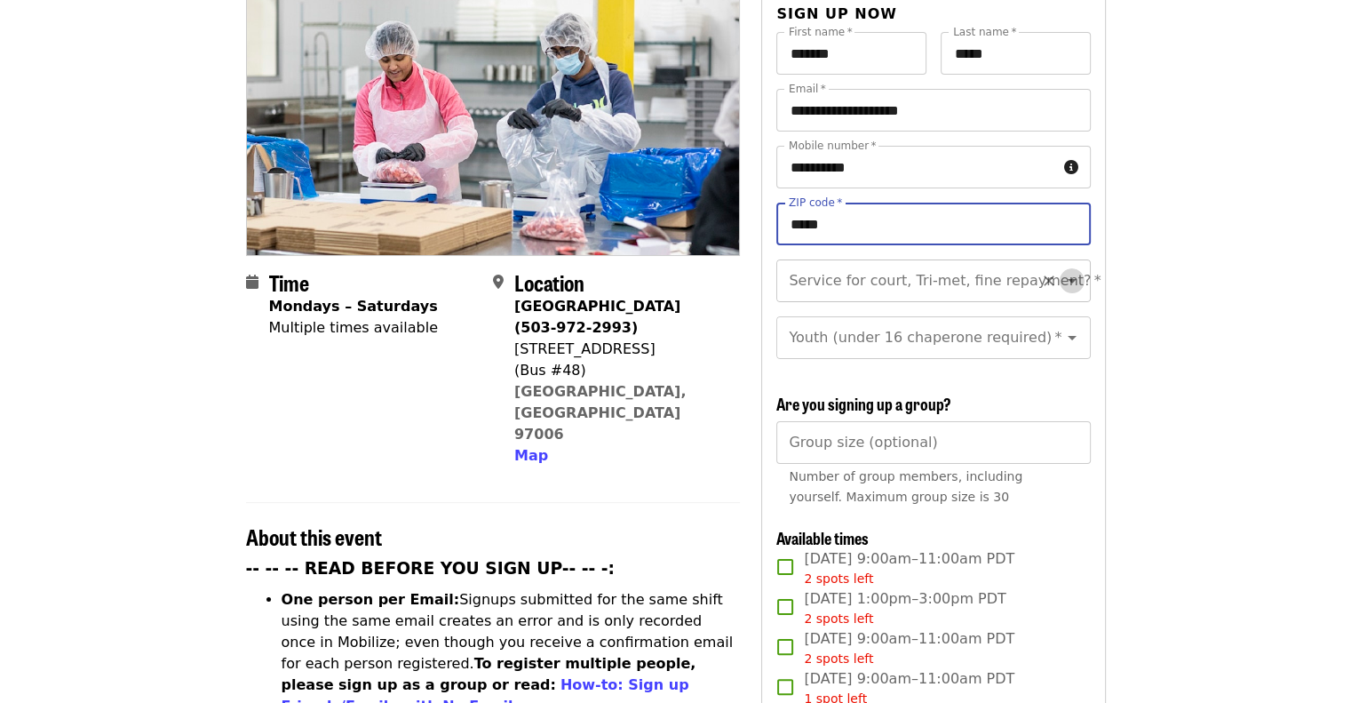
click at [1062, 270] on icon "Open" at bounding box center [1072, 280] width 21 height 21
type input "*****"
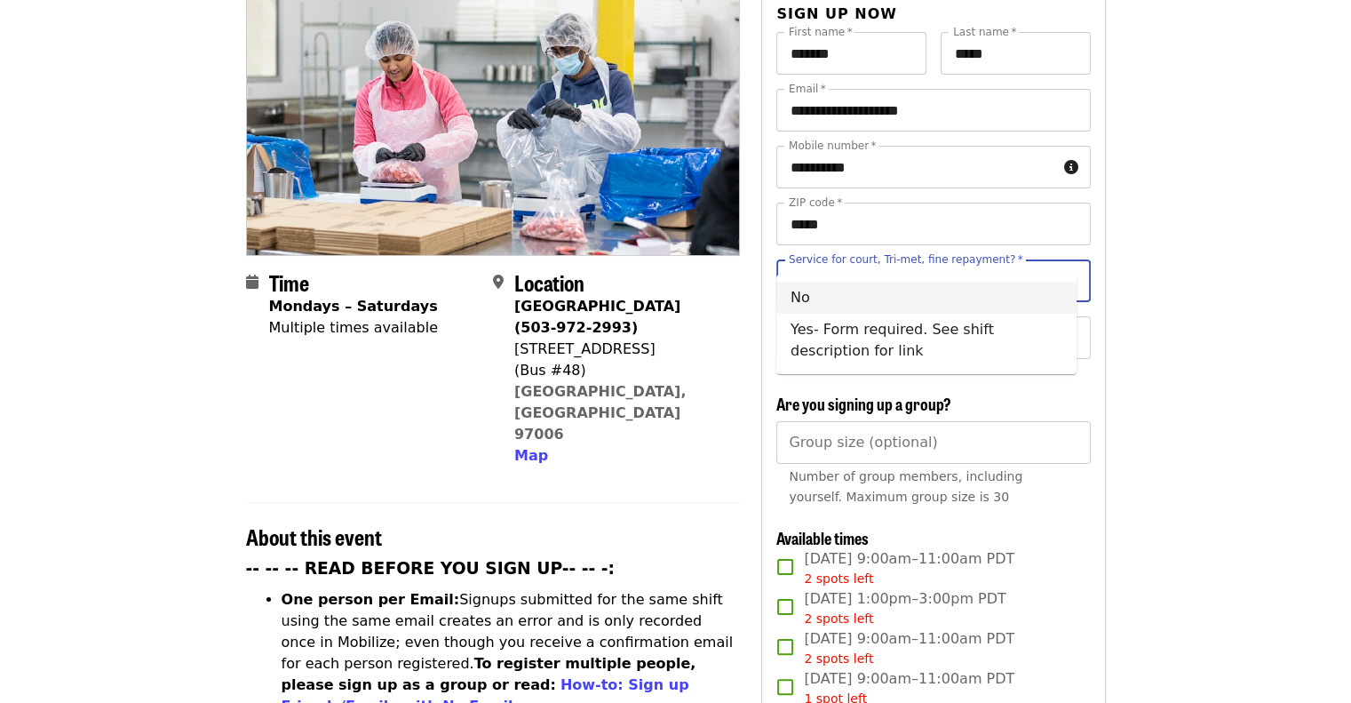
click at [810, 299] on li "No" at bounding box center [926, 298] width 300 height 32
type input "**"
click at [1062, 327] on icon "Open" at bounding box center [1072, 337] width 21 height 21
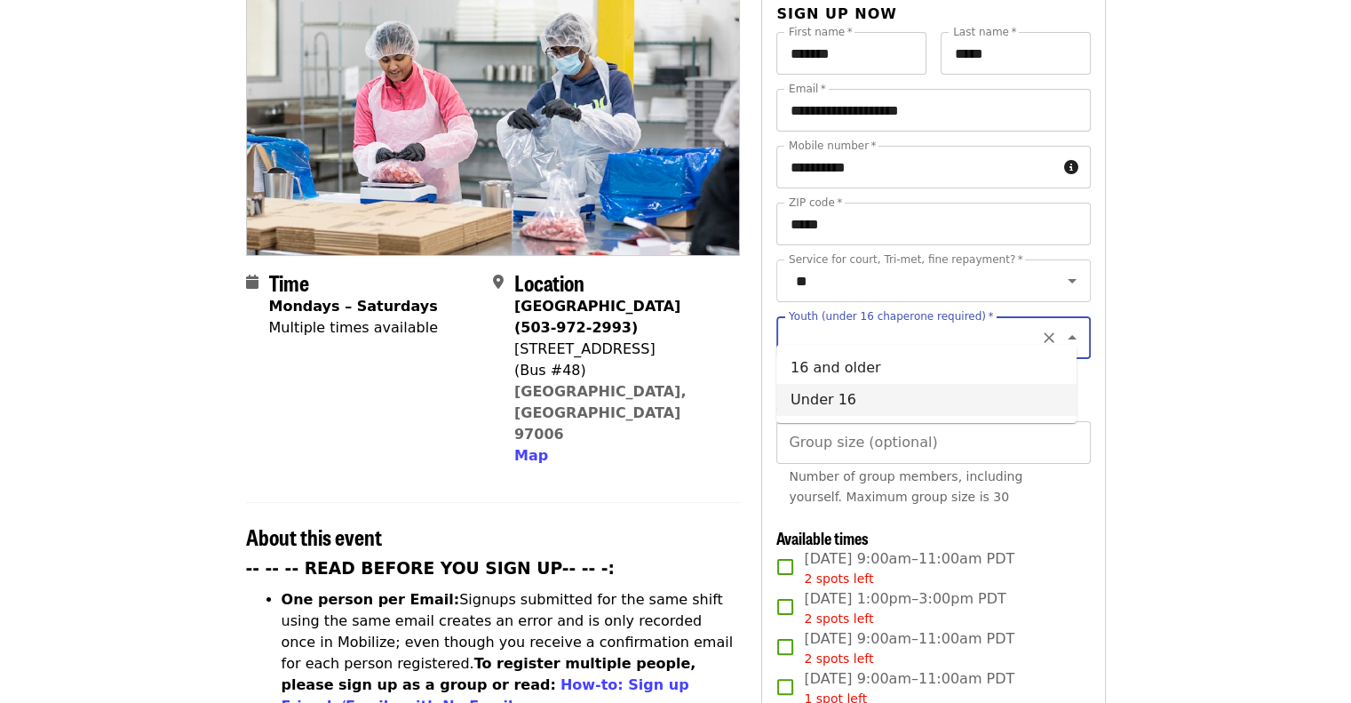
click at [848, 401] on li "Under 16" at bounding box center [926, 400] width 300 height 32
type input "********"
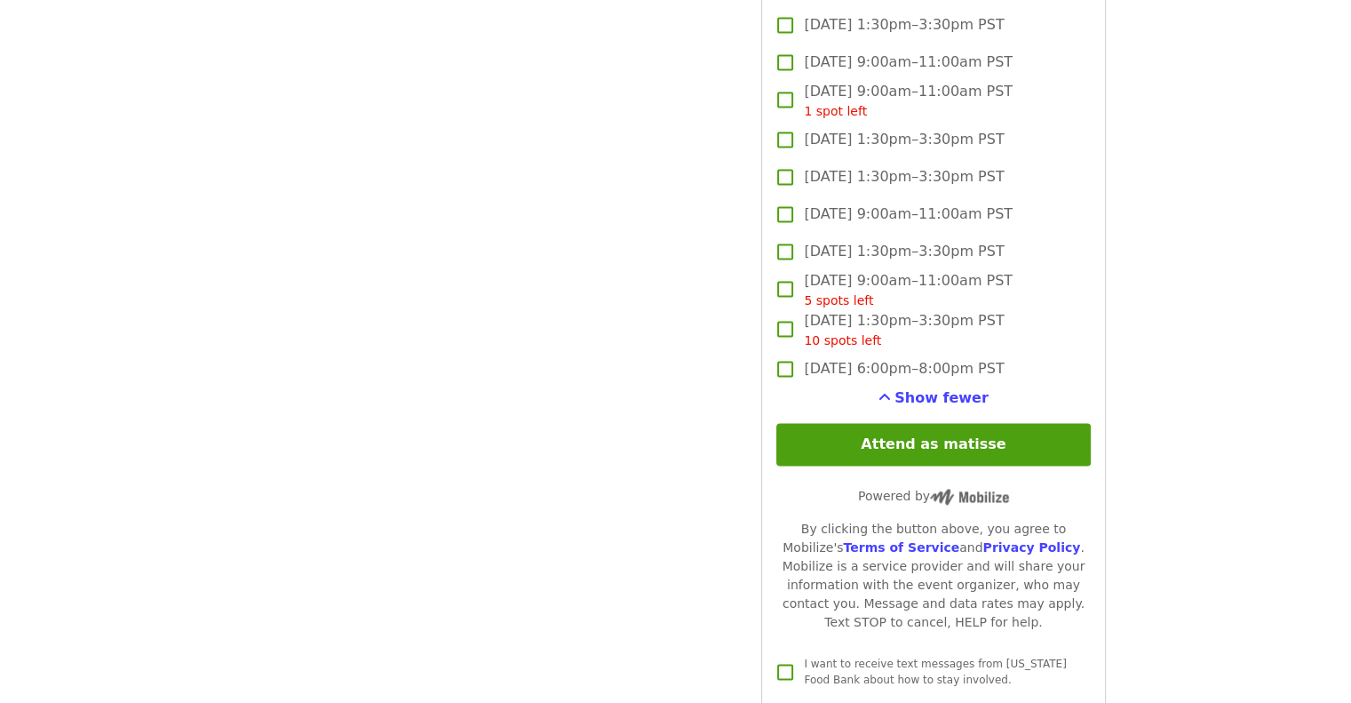
scroll to position [2561, 0]
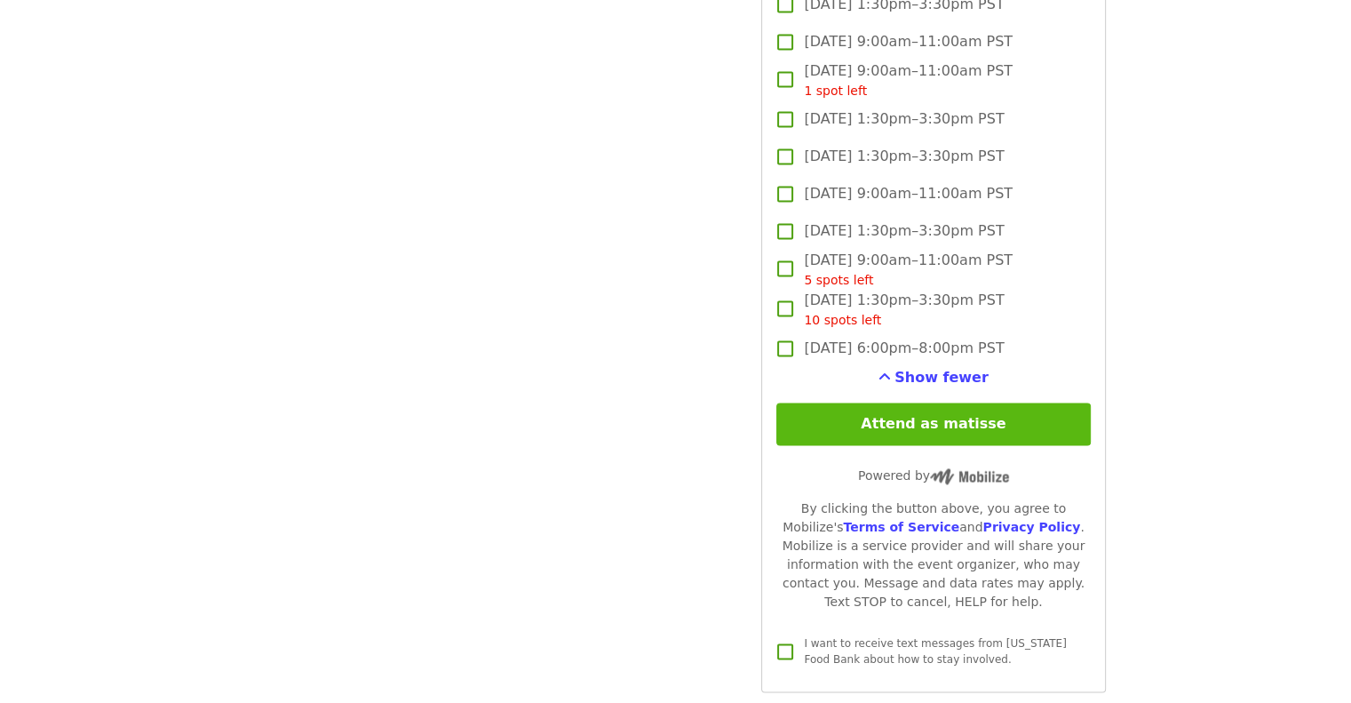
click at [984, 422] on button "Attend as matisse" at bounding box center [933, 423] width 314 height 43
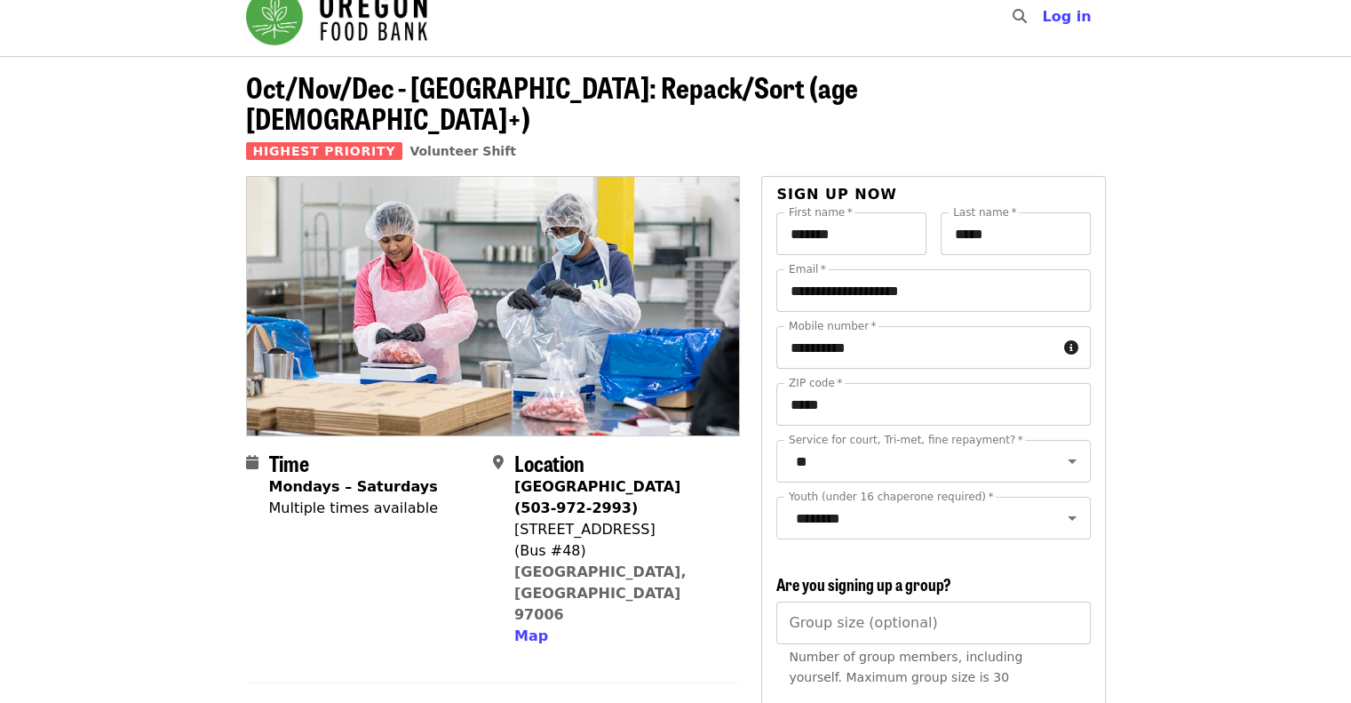
scroll to position [0, 0]
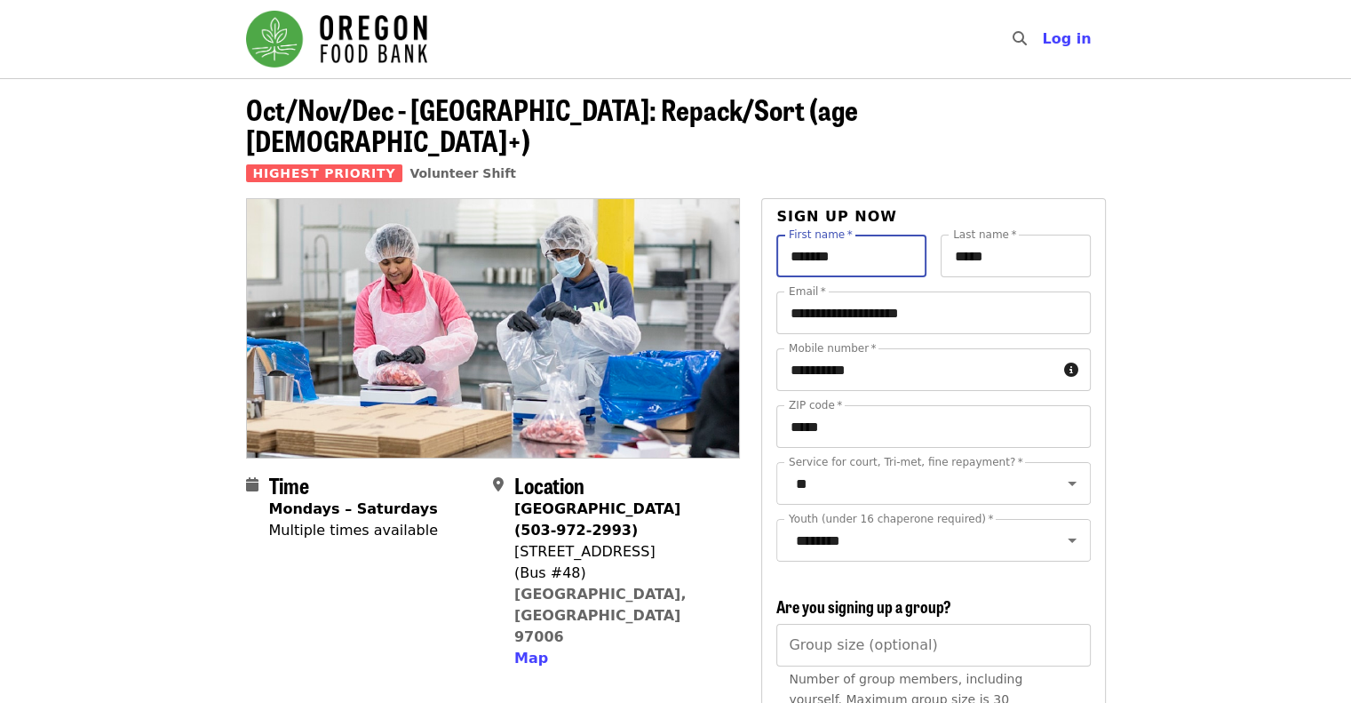
drag, startPoint x: 846, startPoint y: 227, endPoint x: 773, endPoint y: 229, distance: 72.9
click at [781, 235] on input "*******" at bounding box center [851, 256] width 150 height 43
type input "*******"
drag, startPoint x: 1015, startPoint y: 229, endPoint x: 950, endPoint y: 226, distance: 65.8
click at [950, 235] on input "*****" at bounding box center [1016, 256] width 150 height 43
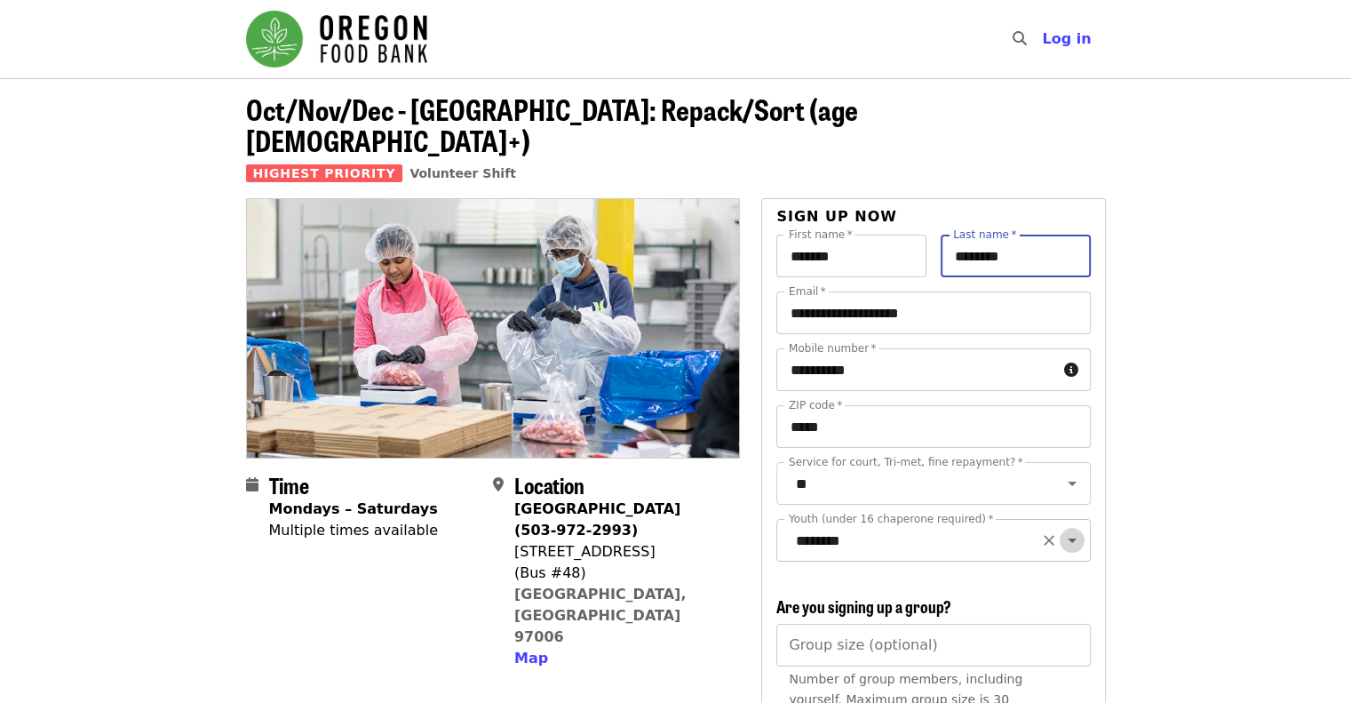
click at [1062, 530] on icon "Open" at bounding box center [1072, 540] width 21 height 21
type input "********"
click at [906, 575] on li "16 and older" at bounding box center [926, 570] width 300 height 32
type input "**********"
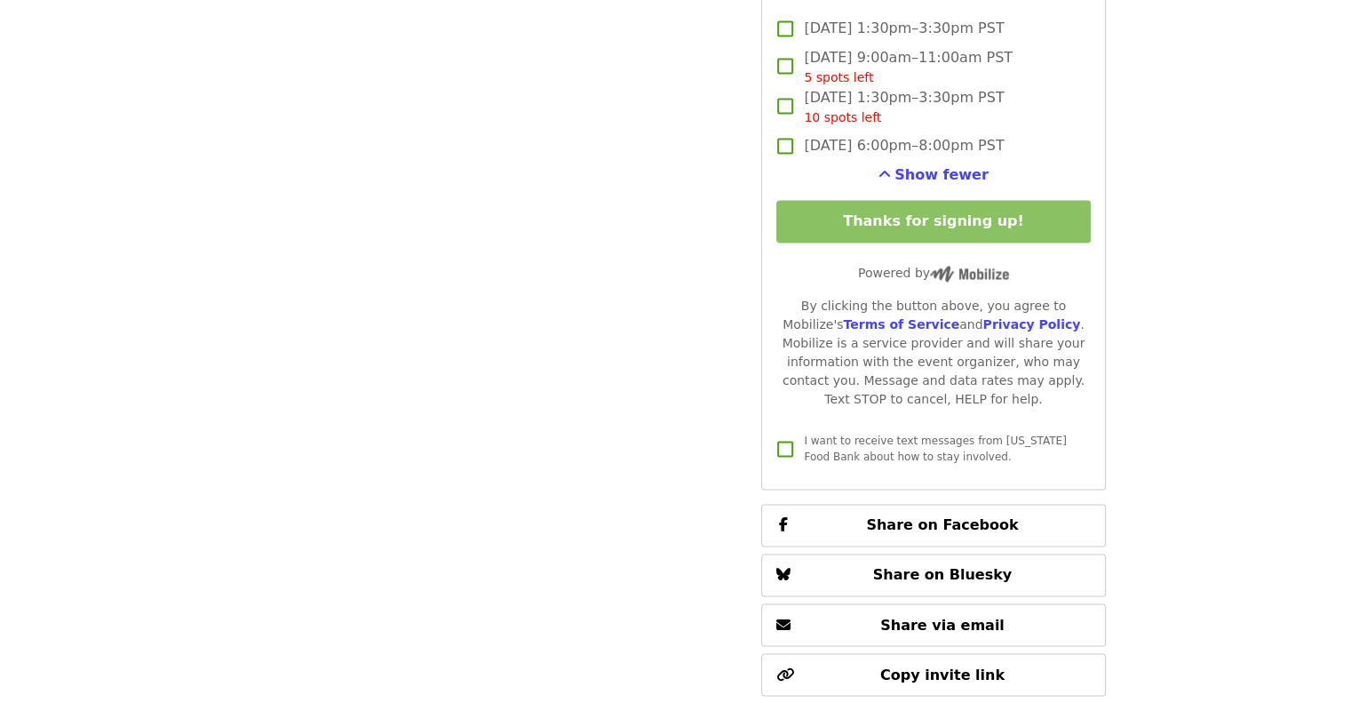
scroll to position [2868, 0]
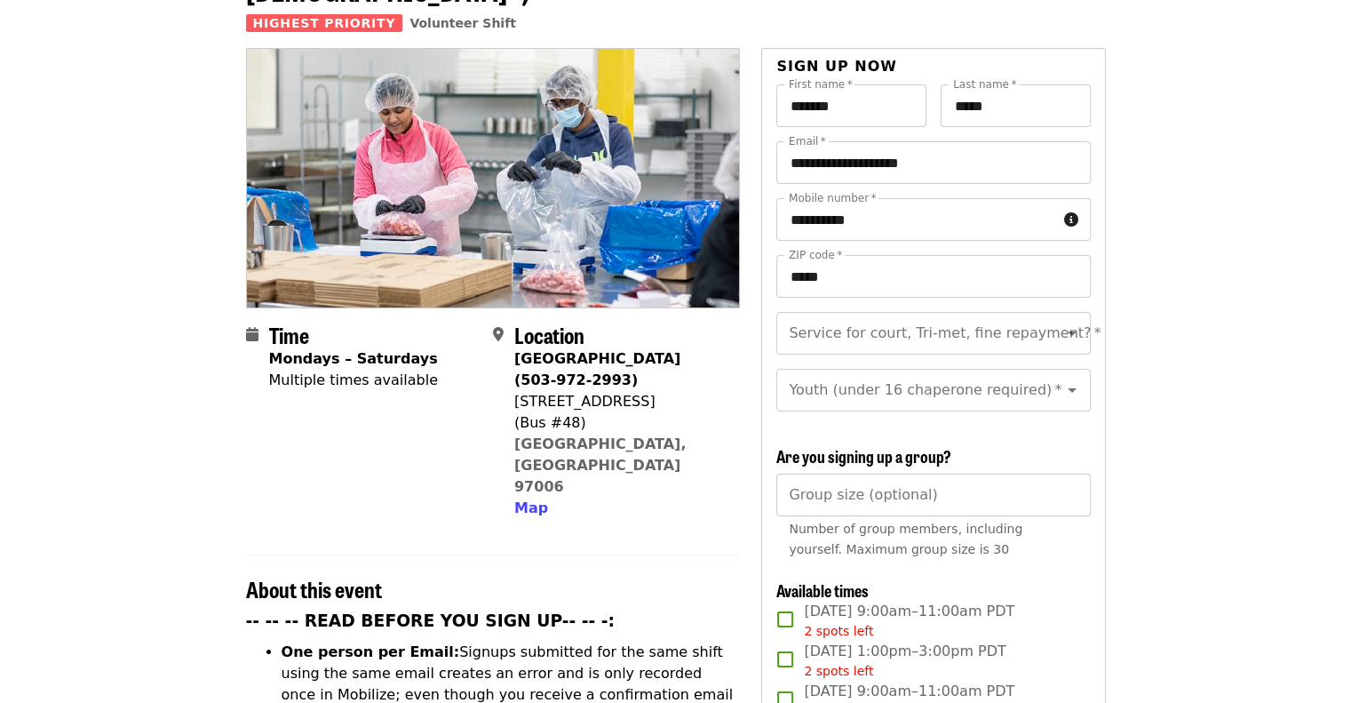
scroll to position [128, 0]
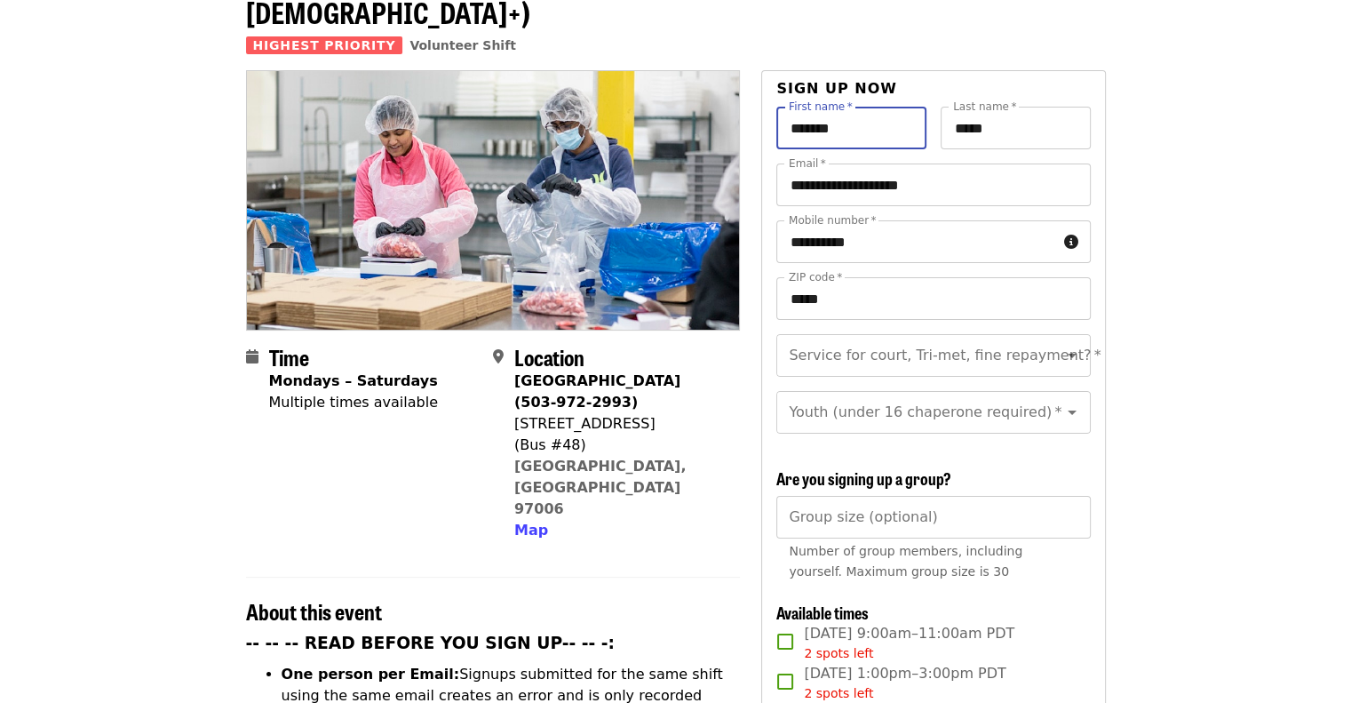
drag, startPoint x: 841, startPoint y: 95, endPoint x: 752, endPoint y: 95, distance: 89.7
type input "*"
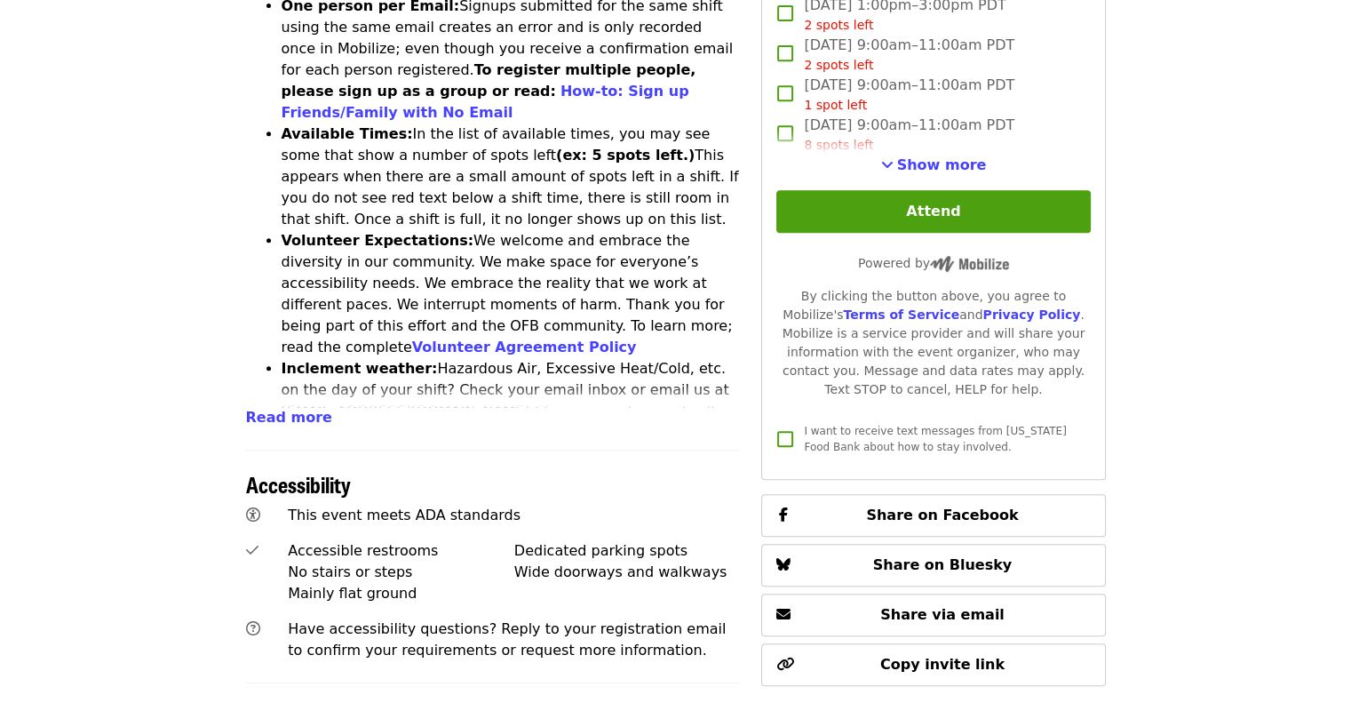
scroll to position [783, 0]
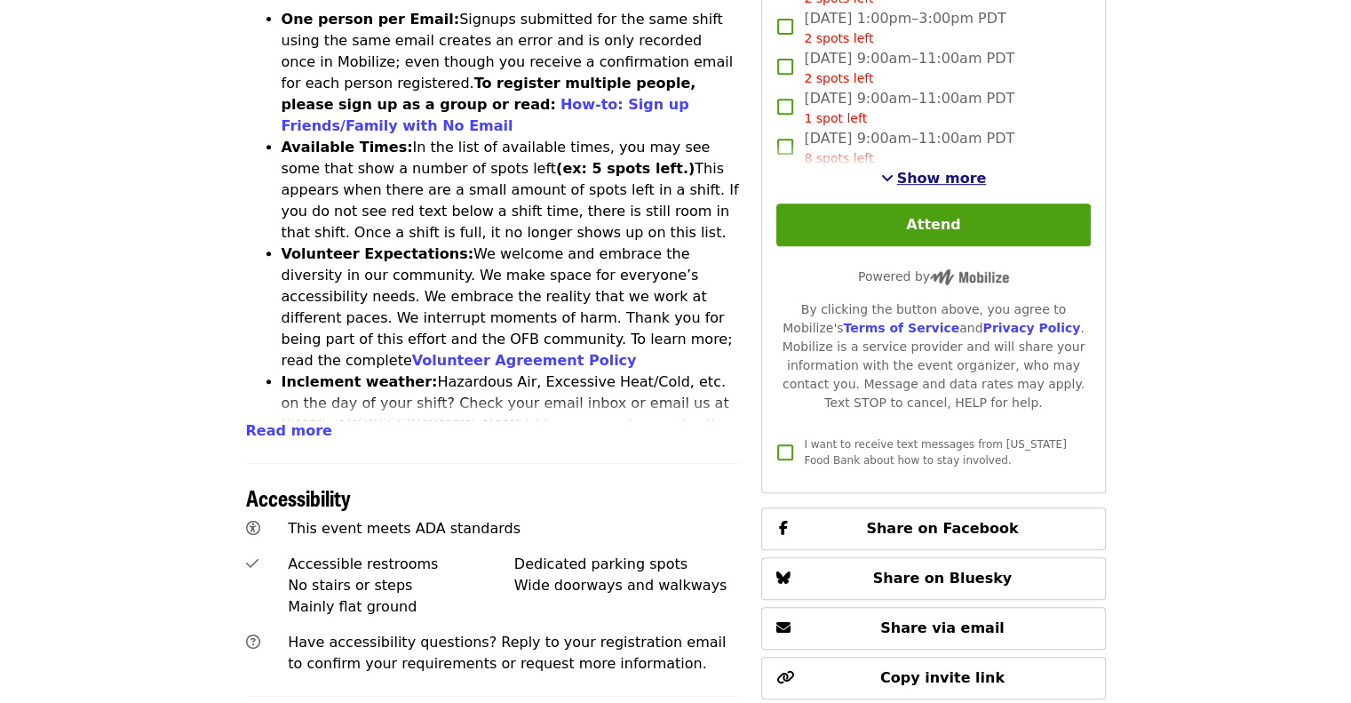
click at [937, 173] on span "Show more" at bounding box center [942, 178] width 90 height 17
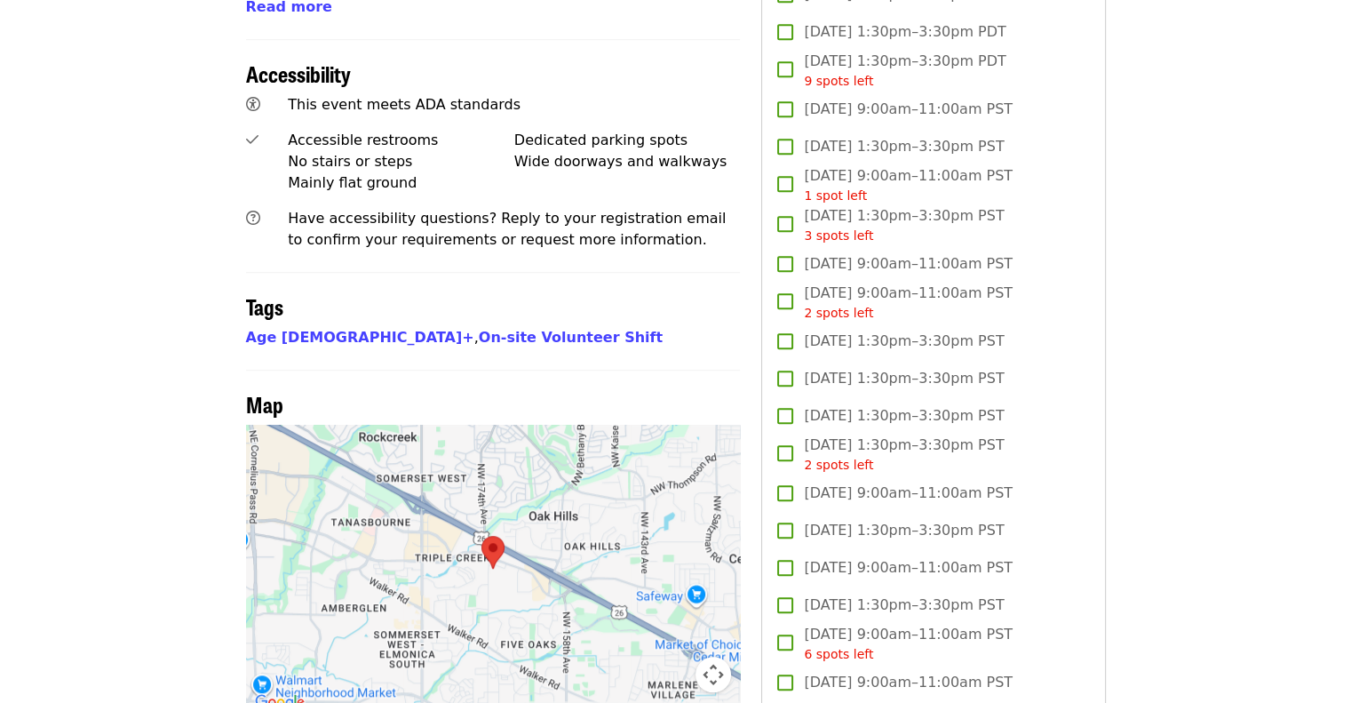
scroll to position [1222, 0]
